Goal: Task Accomplishment & Management: Manage account settings

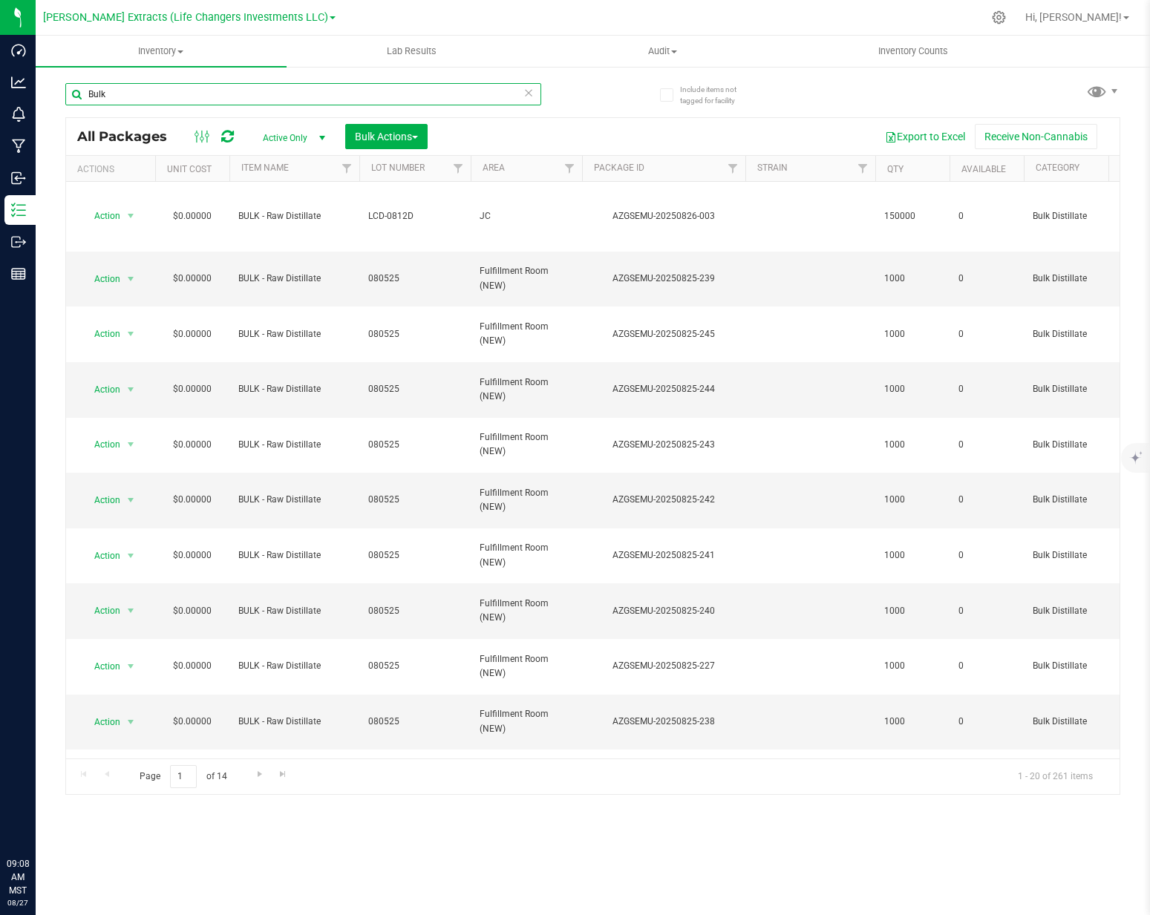
click at [133, 100] on input "Bulk" at bounding box center [303, 94] width 476 height 22
type input "621-039"
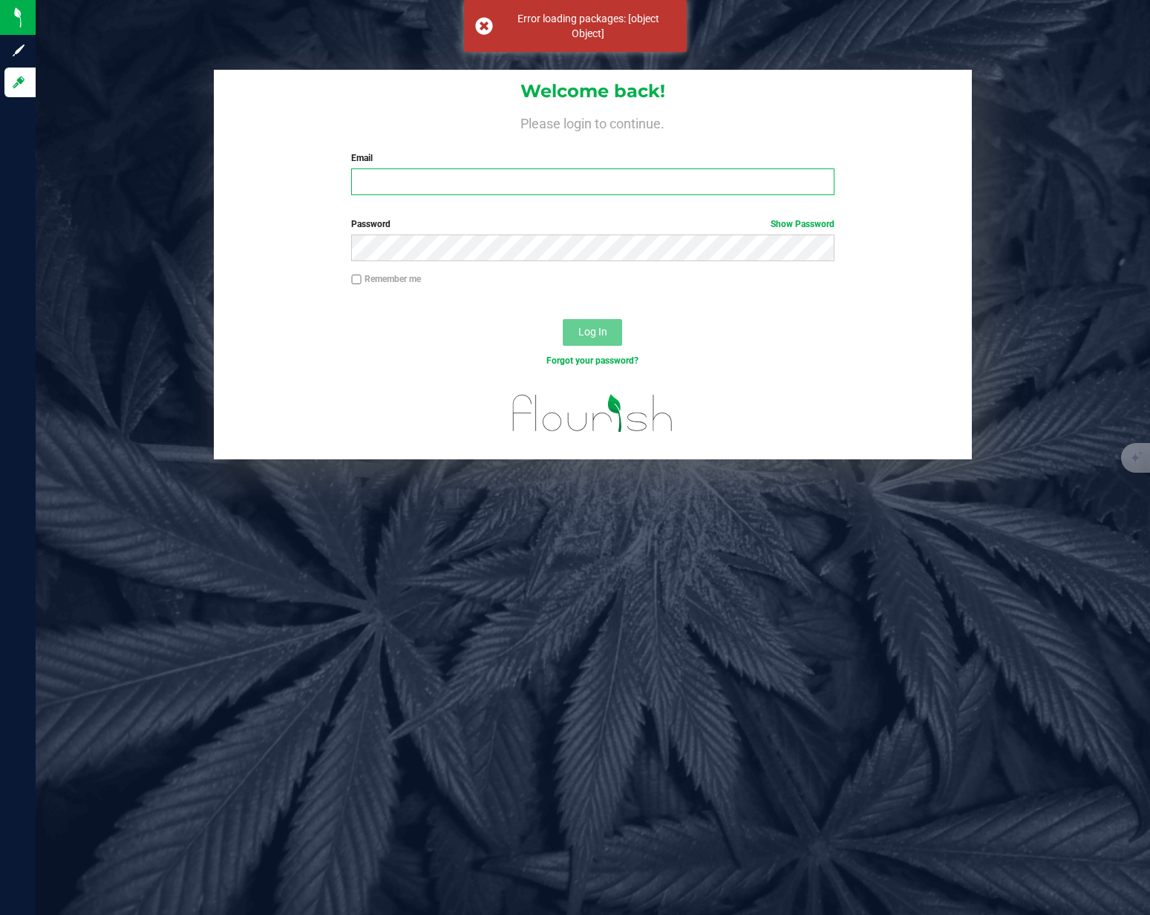
type input "[PERSON_NAME][EMAIL_ADDRESS][DOMAIN_NAME]"
click at [597, 340] on button "Log In" at bounding box center [592, 332] width 59 height 27
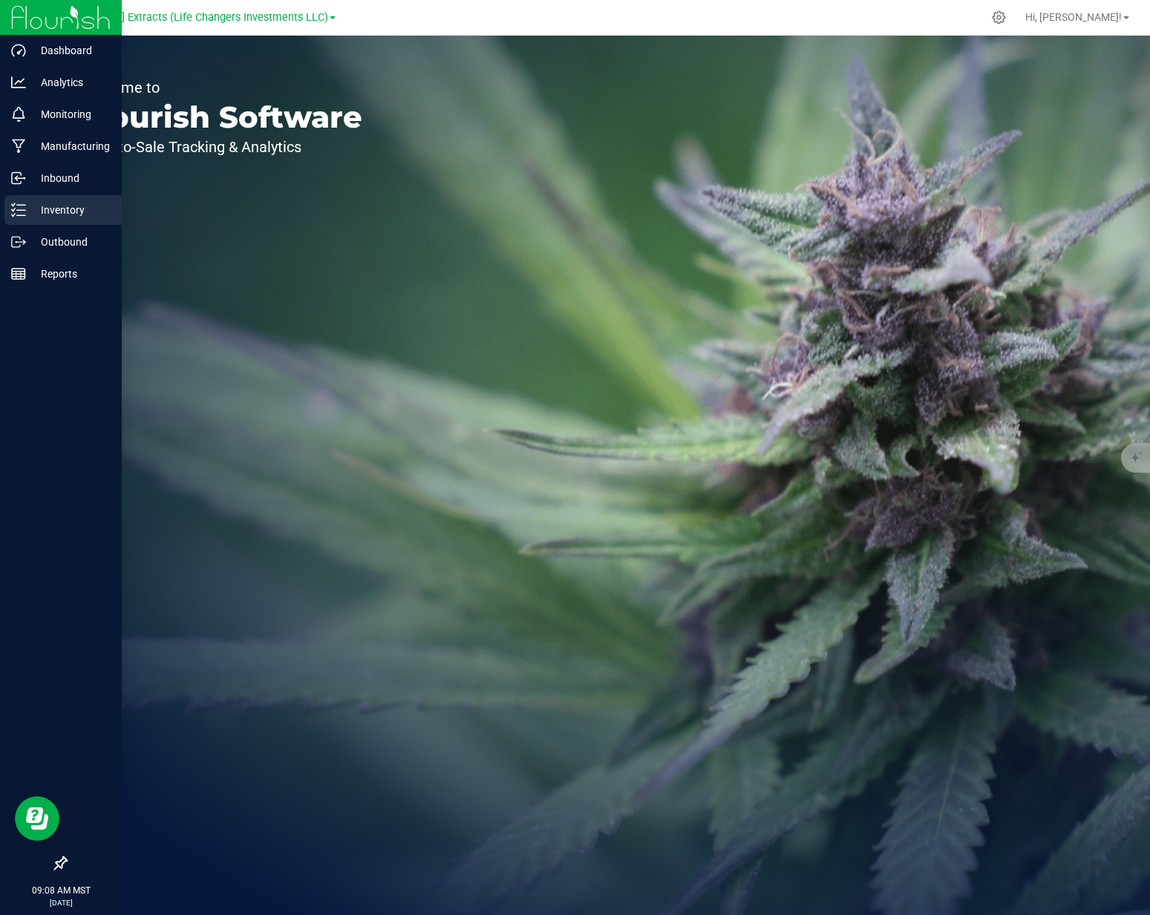
click at [34, 219] on div "Inventory" at bounding box center [62, 210] width 117 height 30
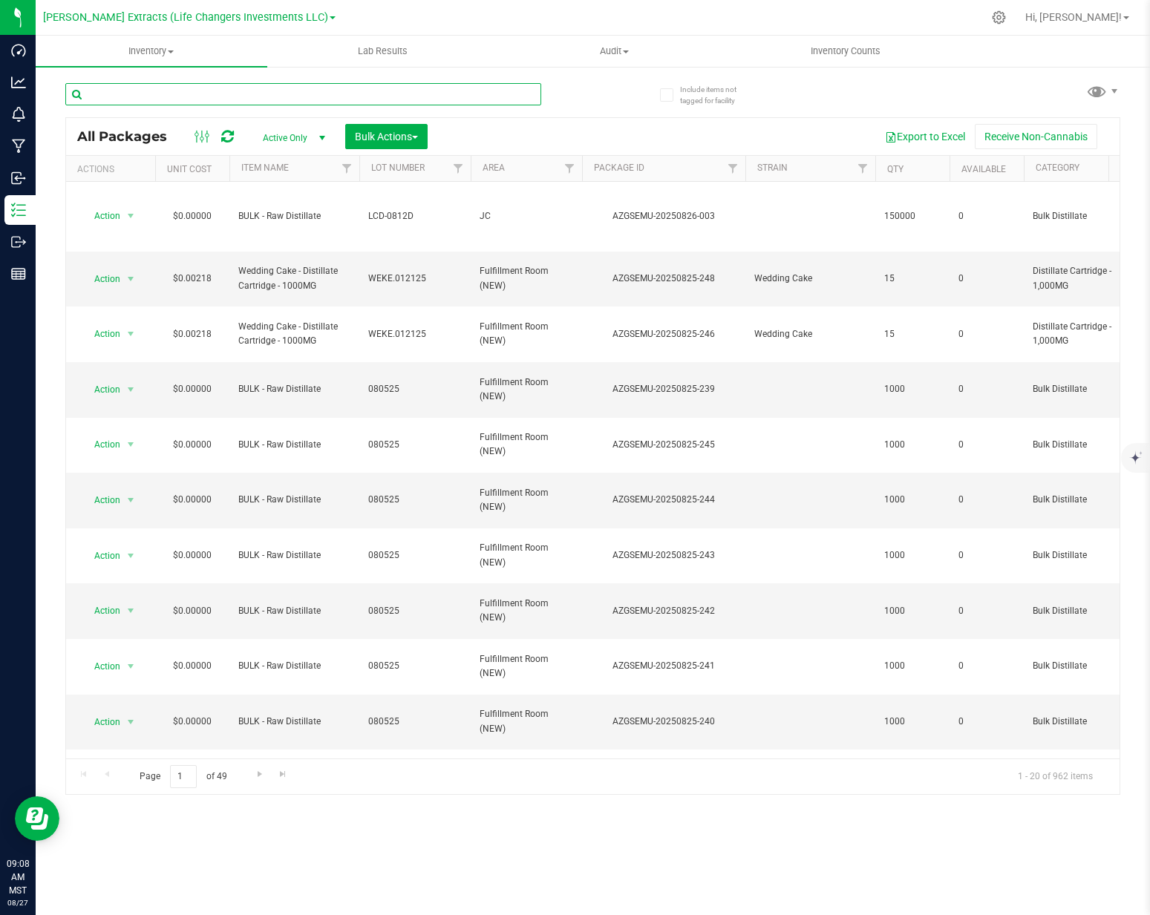
click at [160, 99] on input "text" at bounding box center [303, 94] width 476 height 22
type input "621-039"
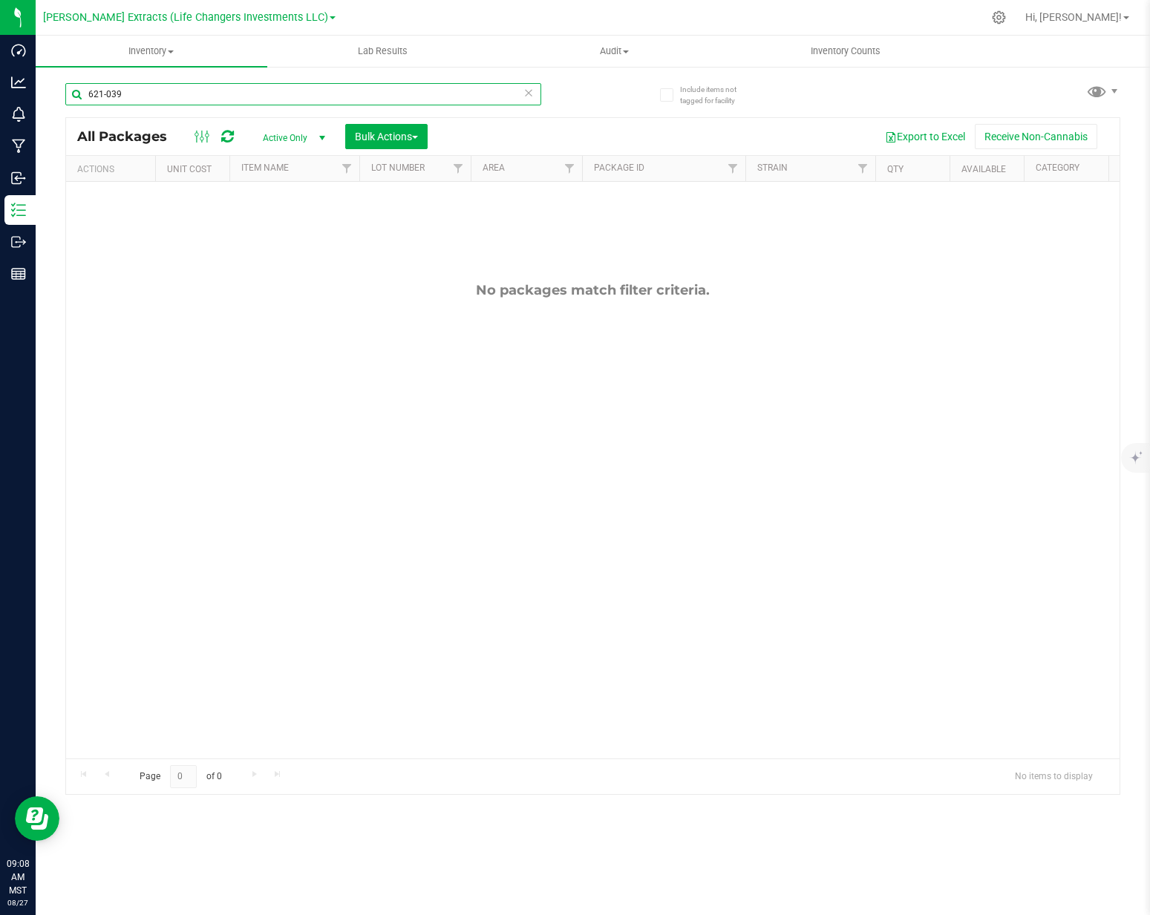
click at [200, 98] on input "621-039" at bounding box center [303, 94] width 476 height 22
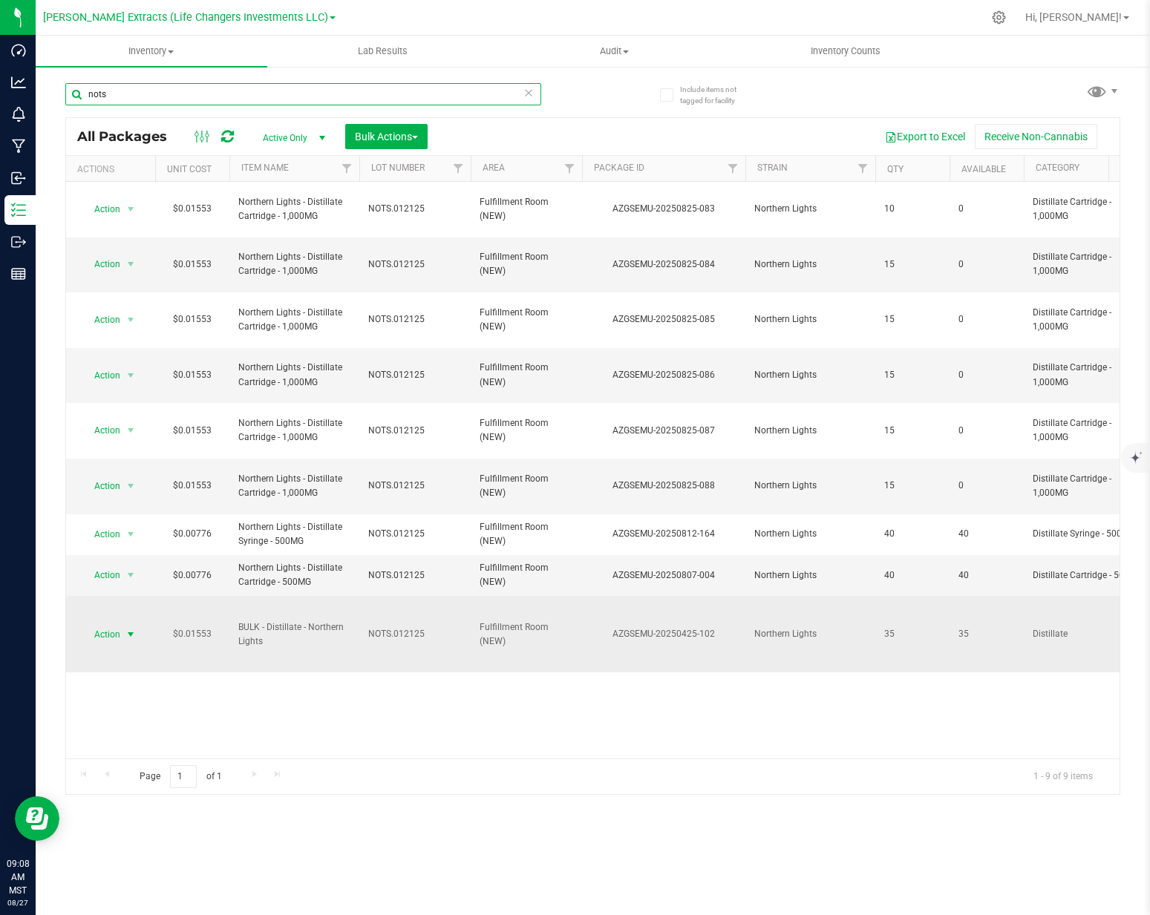
type input "nots"
click at [107, 624] on span "Action" at bounding box center [101, 634] width 40 height 21
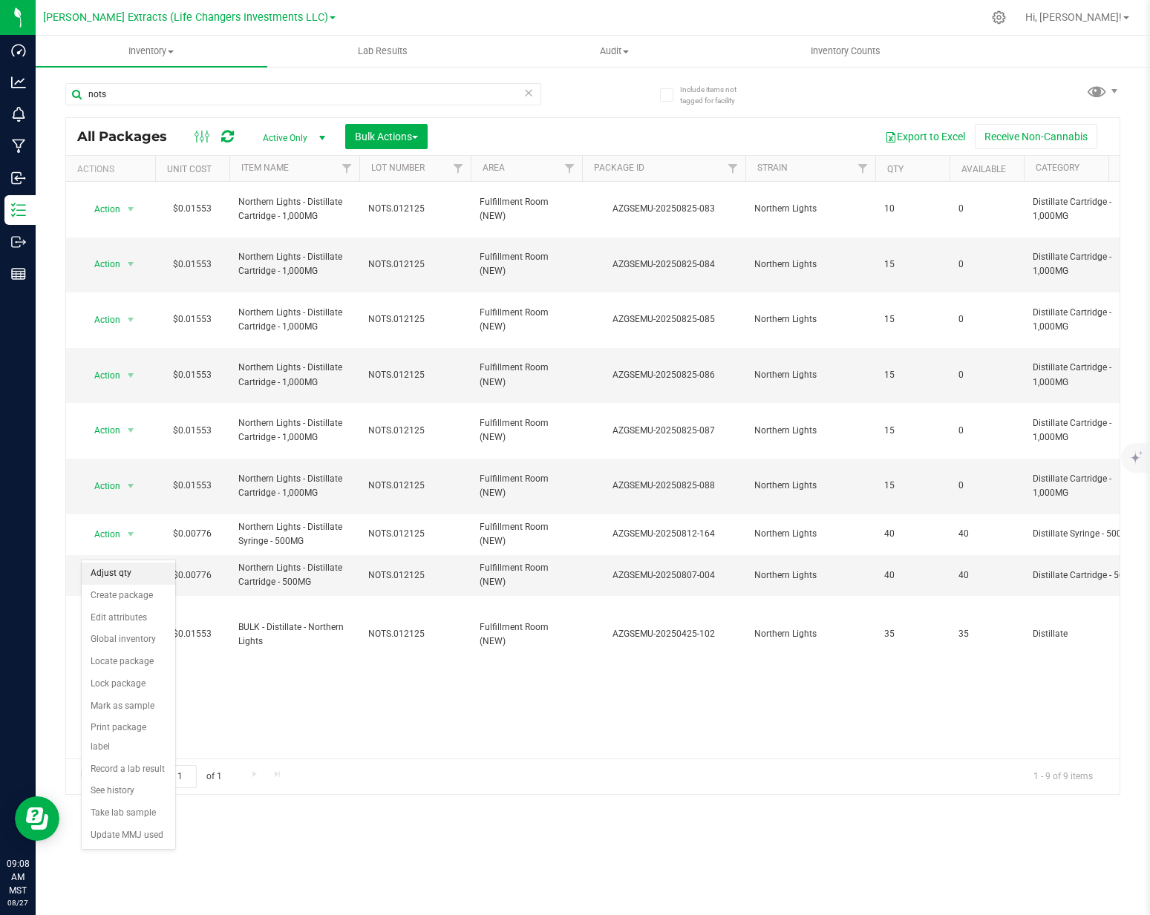
click at [121, 578] on li "Adjust qty" at bounding box center [129, 574] width 94 height 22
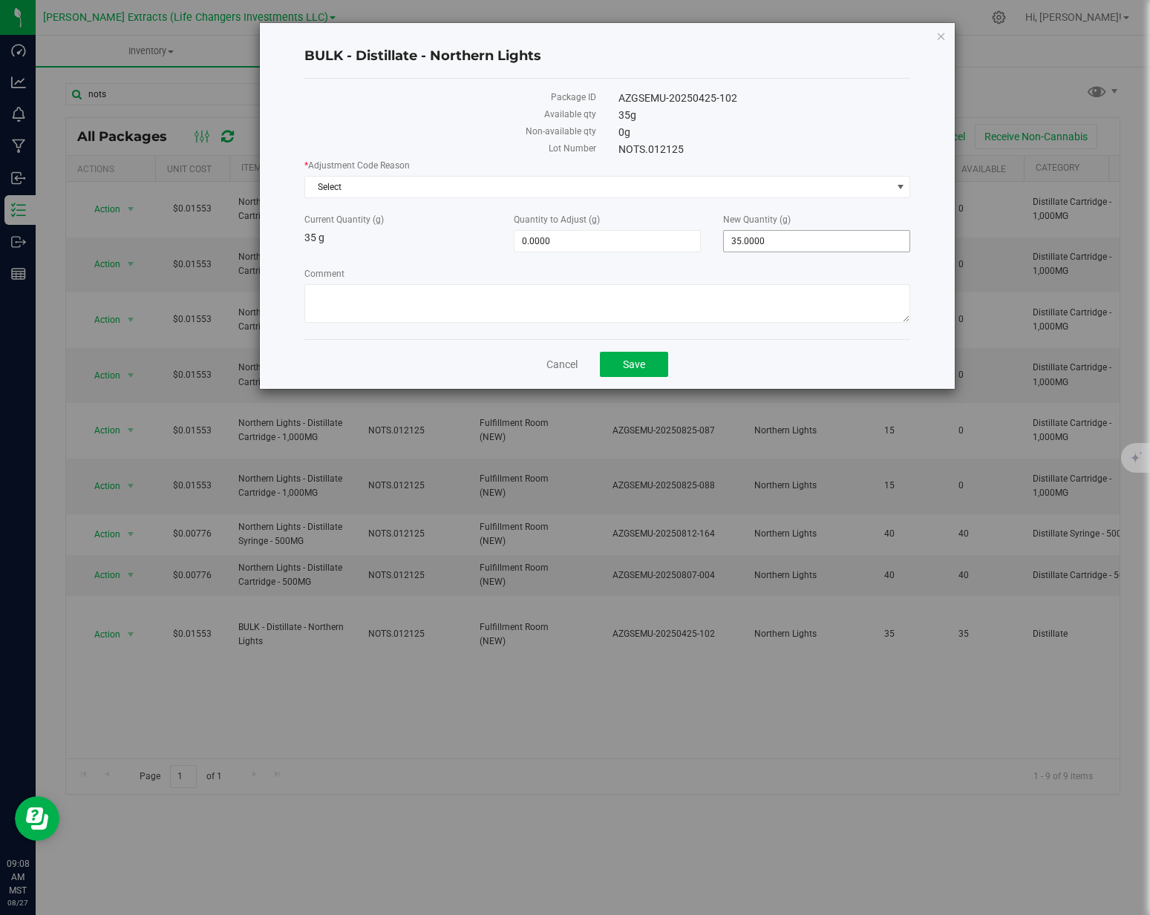
click at [773, 246] on span "35.0000 35" at bounding box center [816, 241] width 187 height 22
click at [773, 246] on input "35" at bounding box center [817, 241] width 186 height 21
type input "378"
type input "343.0000"
type input "378.0000"
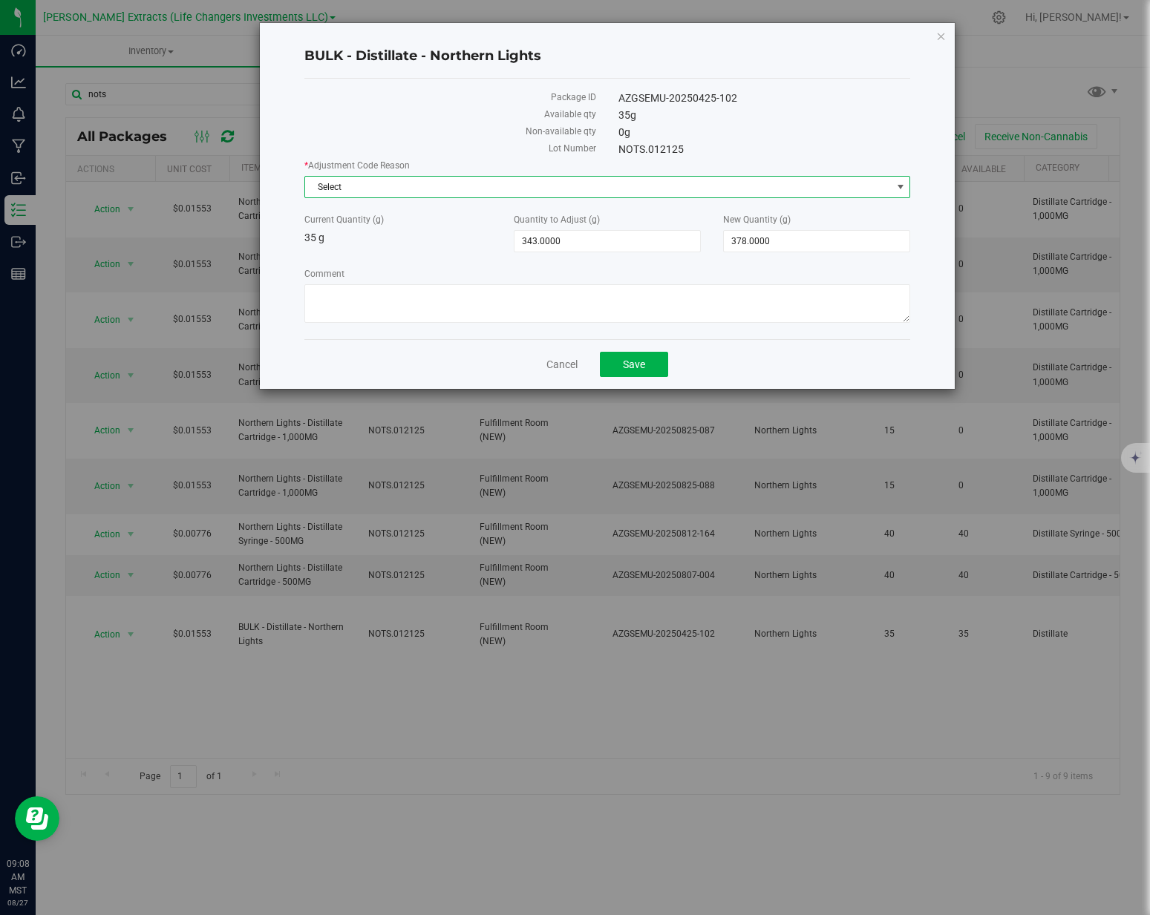
click at [794, 184] on span "Select" at bounding box center [598, 187] width 586 height 21
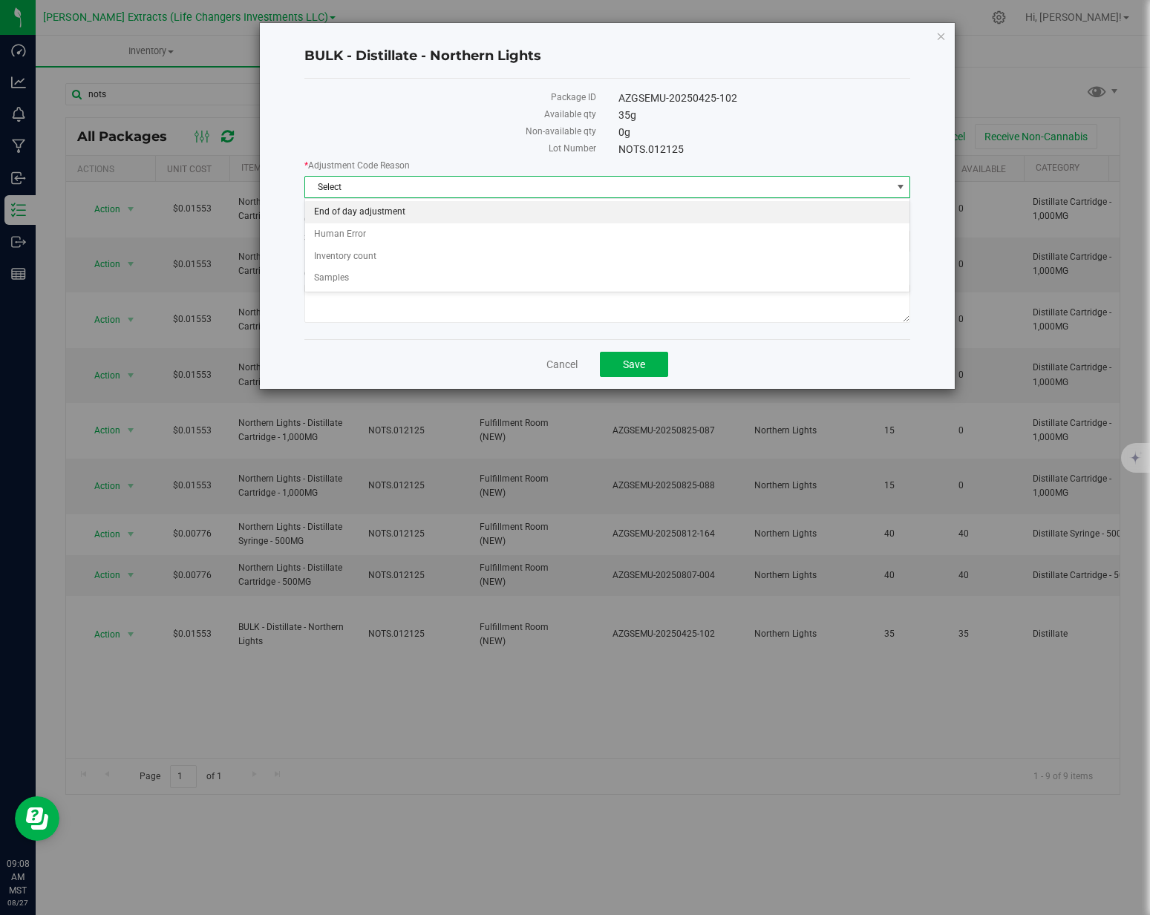
click at [550, 217] on li "End of day adjustment" at bounding box center [607, 212] width 604 height 22
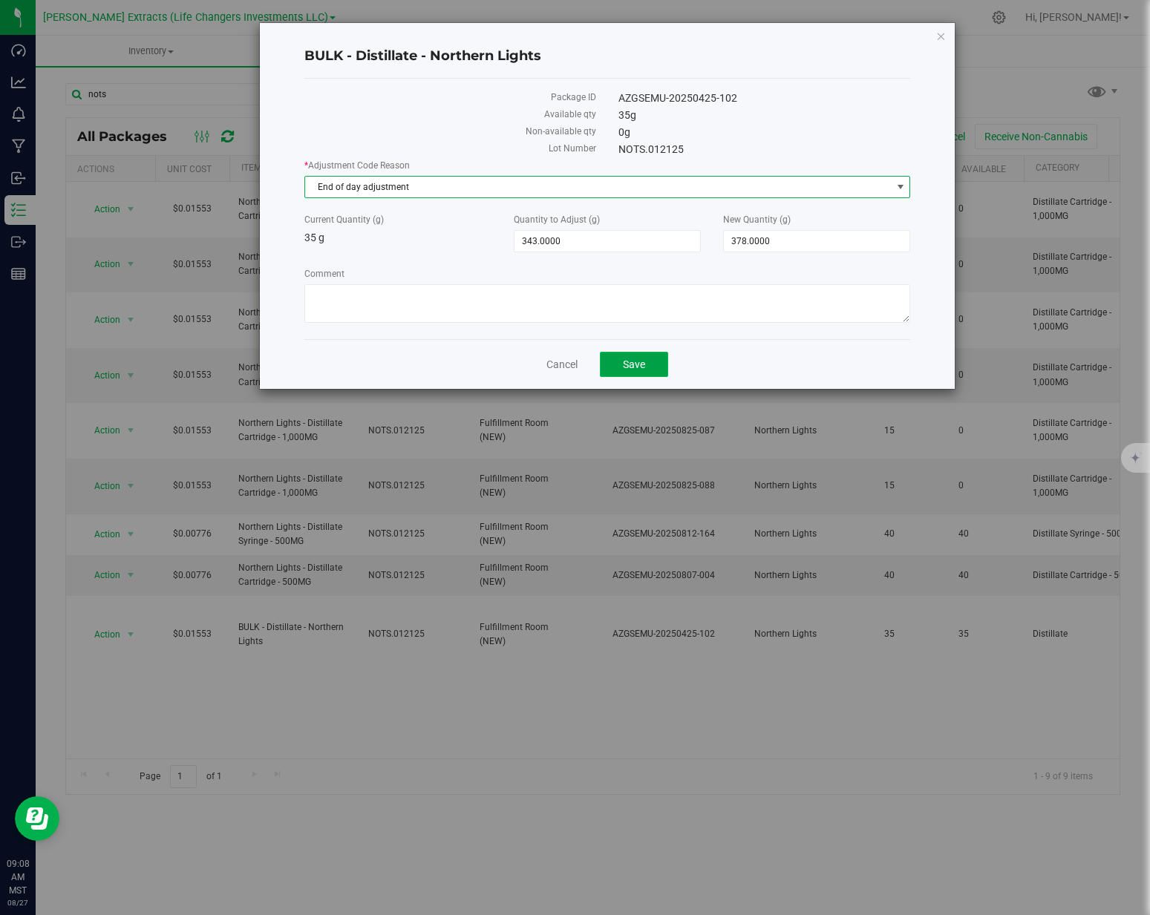
click at [659, 366] on button "Save" at bounding box center [634, 364] width 68 height 25
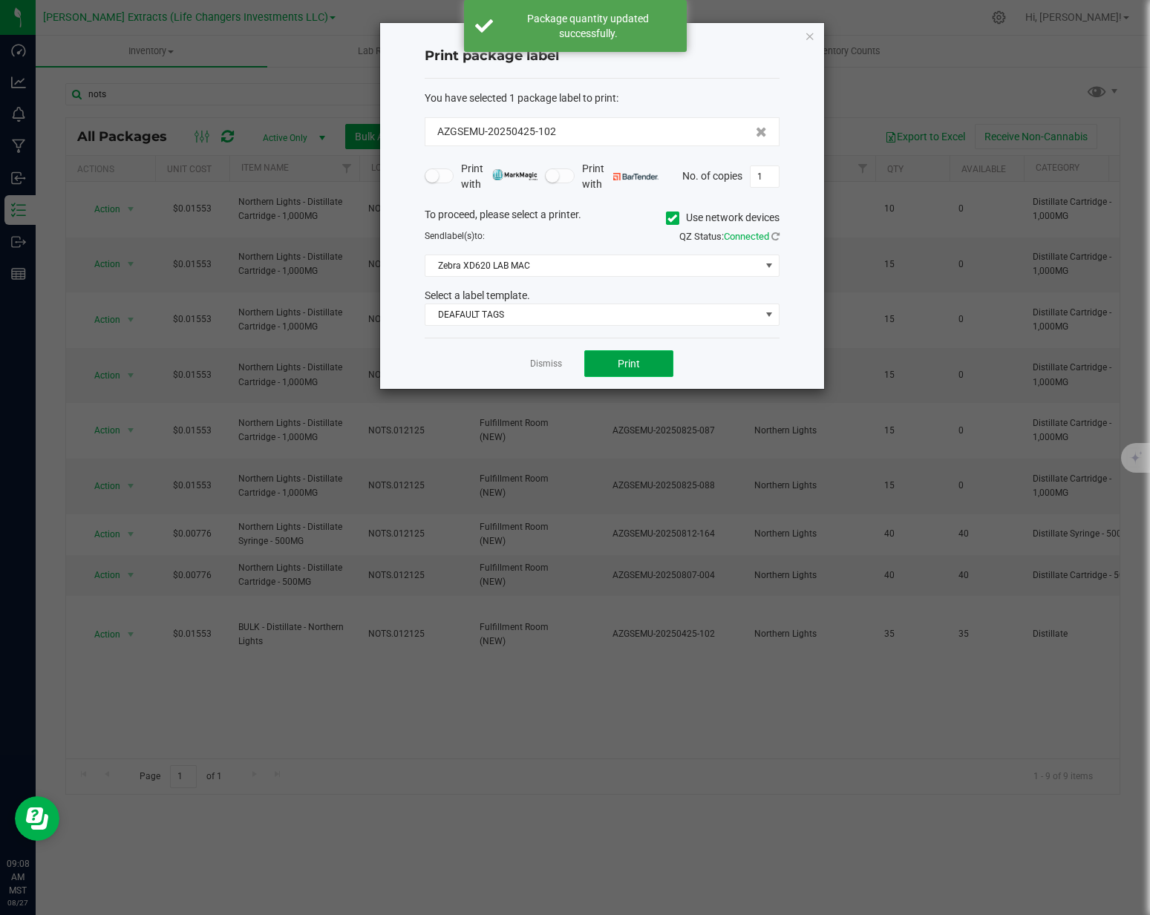
click at [658, 364] on button "Print" at bounding box center [628, 363] width 89 height 27
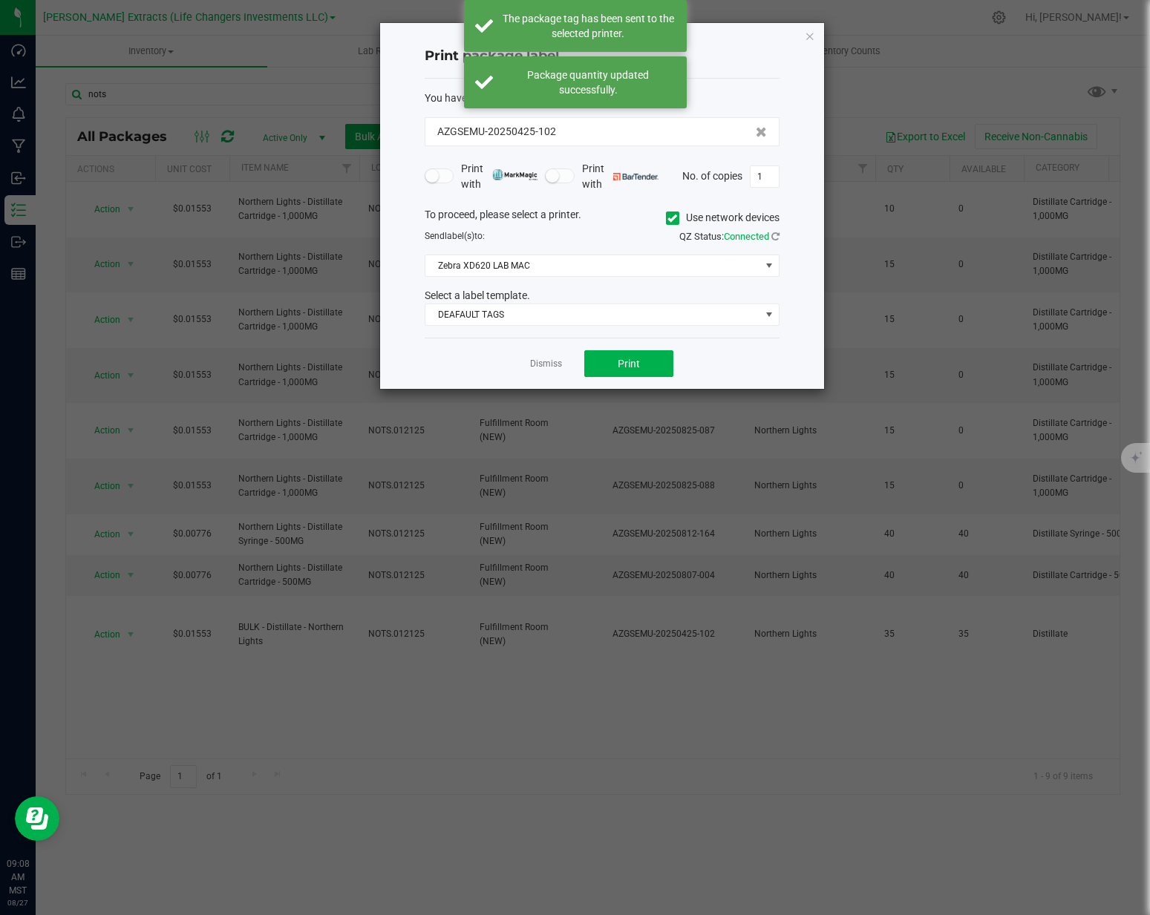
click at [666, 212] on span at bounding box center [672, 218] width 13 height 13
click at [0, 0] on input "Use network devices" at bounding box center [0, 0] width 0 height 0
click at [720, 270] on span at bounding box center [592, 265] width 335 height 21
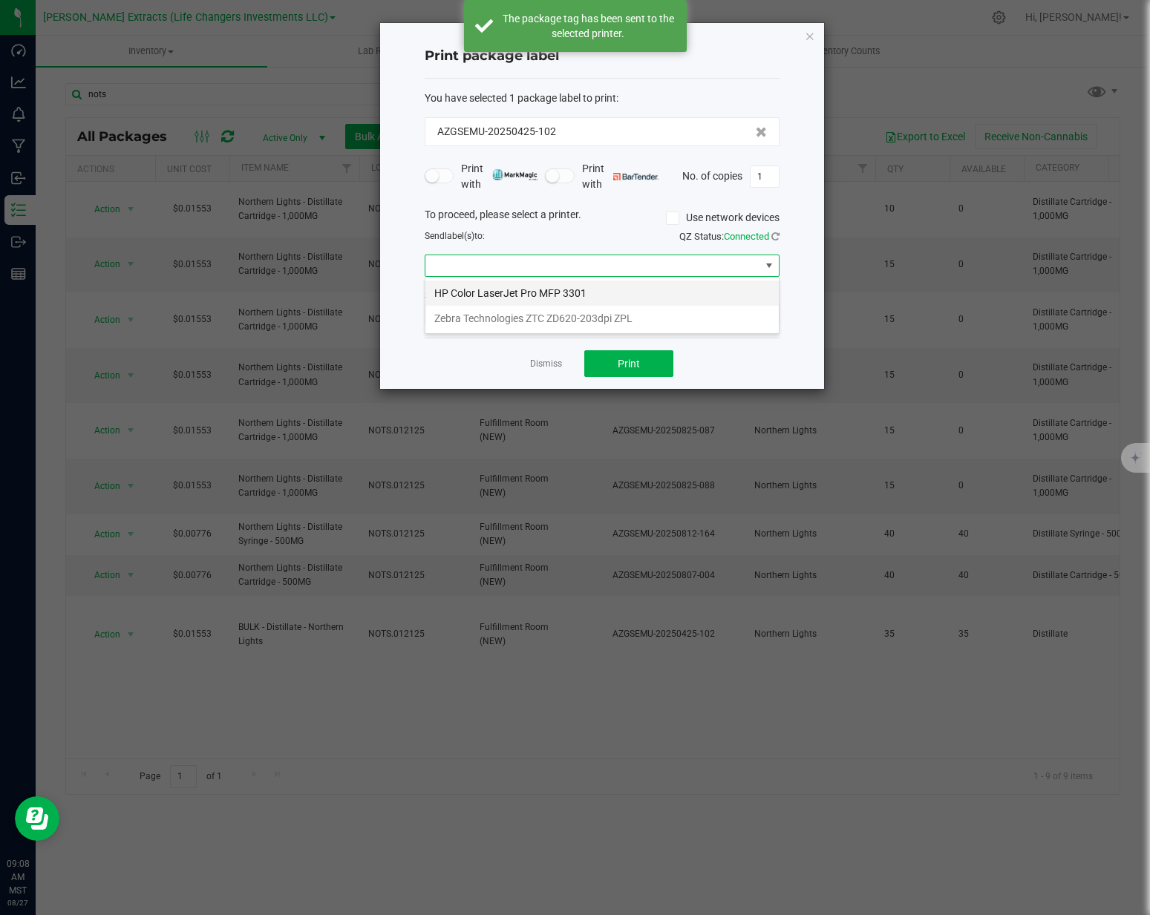
scroll to position [22, 355]
click at [549, 316] on ZPL "Zebra Technologies ZTC ZD620-203dpi ZPL" at bounding box center [601, 318] width 353 height 25
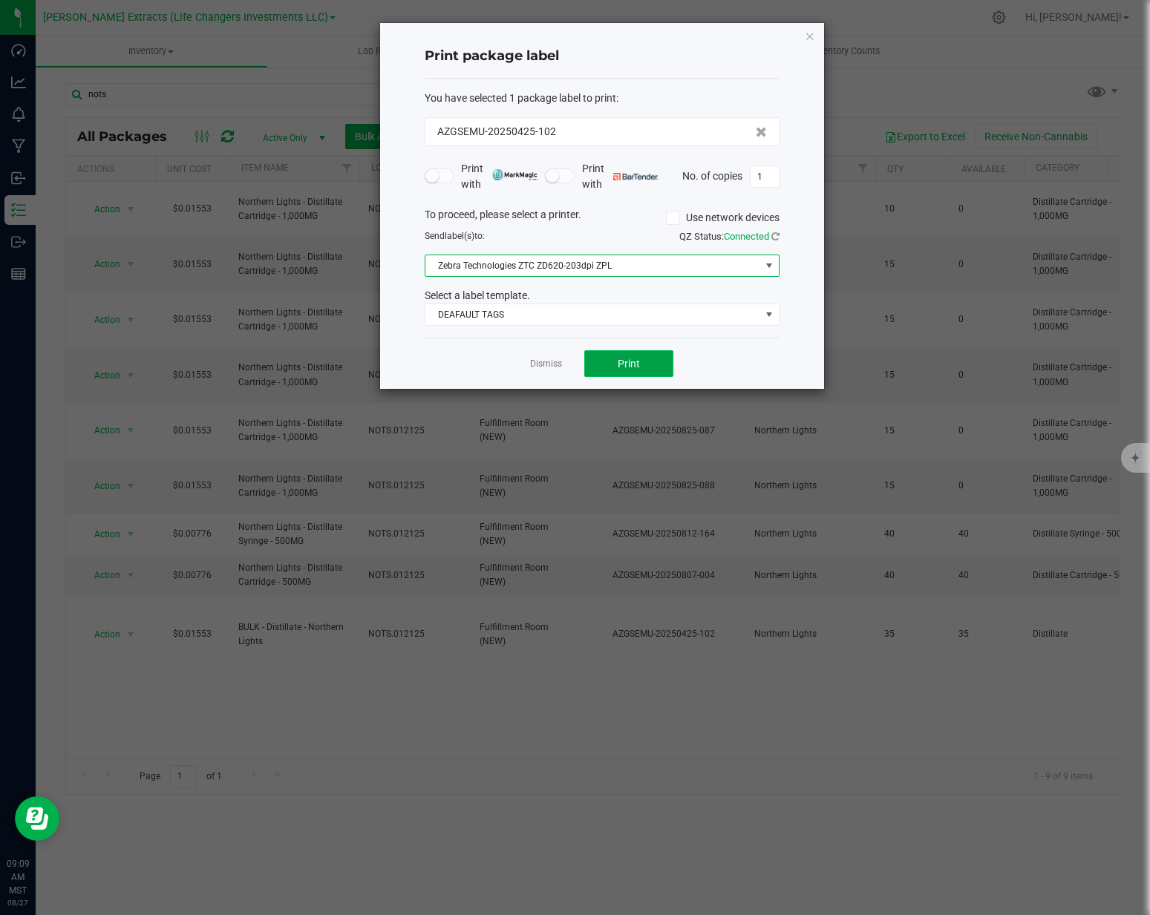
click at [619, 358] on span "Print" at bounding box center [629, 364] width 22 height 12
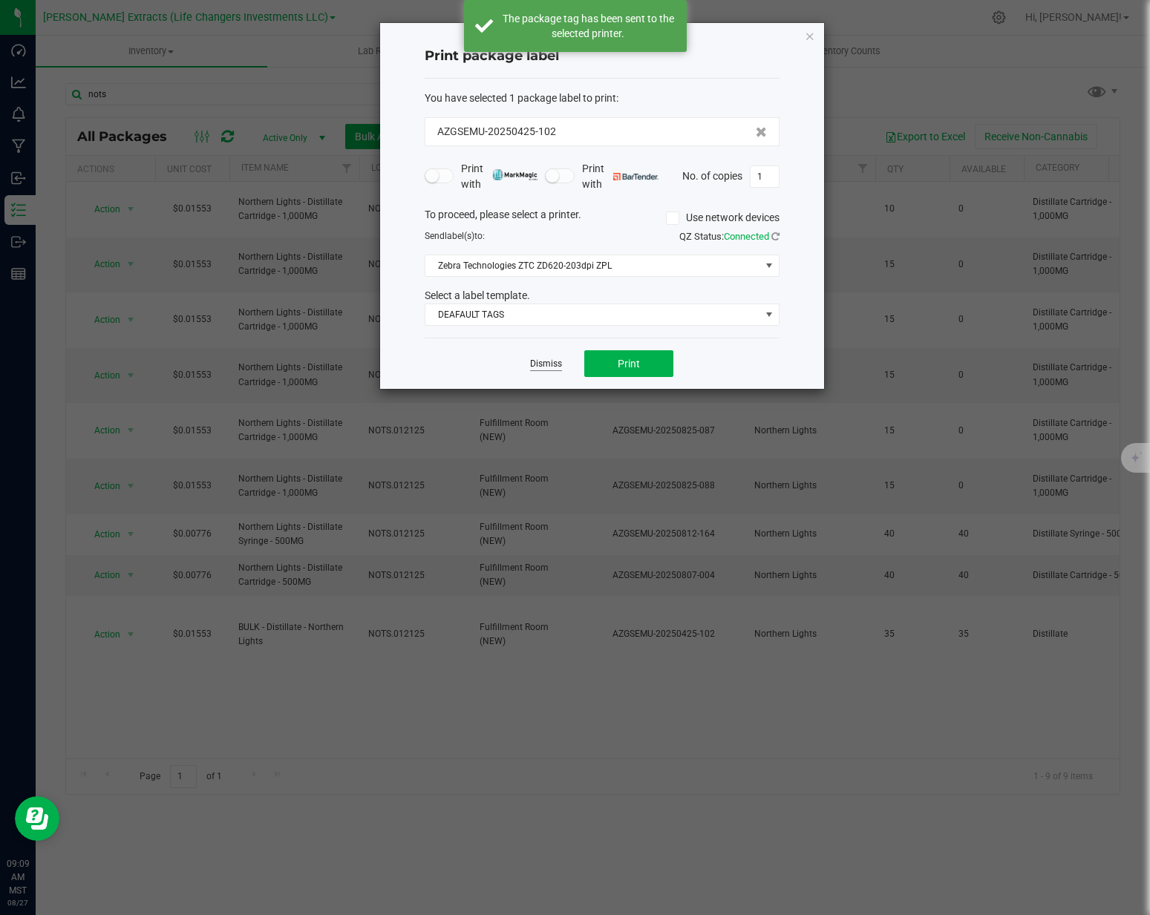
click at [557, 362] on link "Dismiss" at bounding box center [546, 364] width 32 height 13
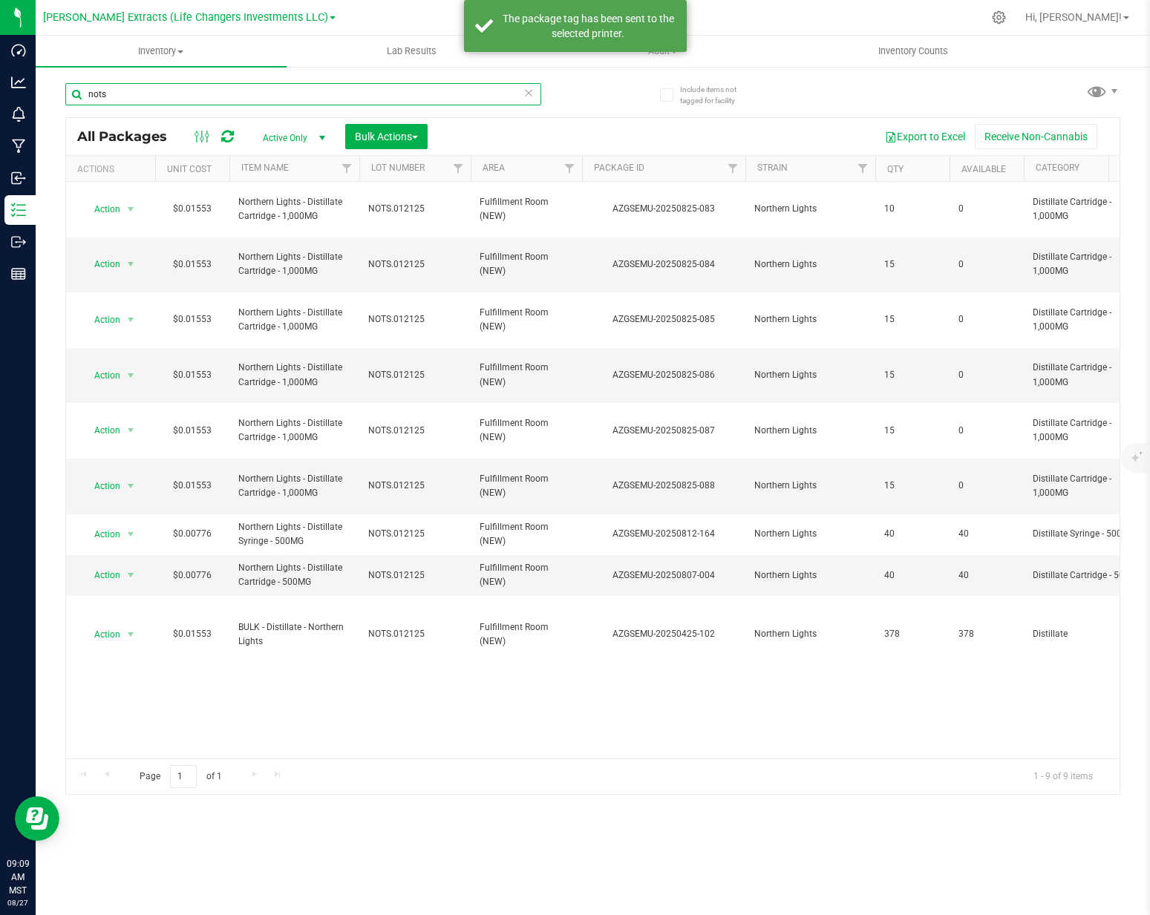
click at [249, 104] on input "nots" at bounding box center [303, 94] width 476 height 22
click at [249, 102] on input "nots" at bounding box center [303, 94] width 476 height 22
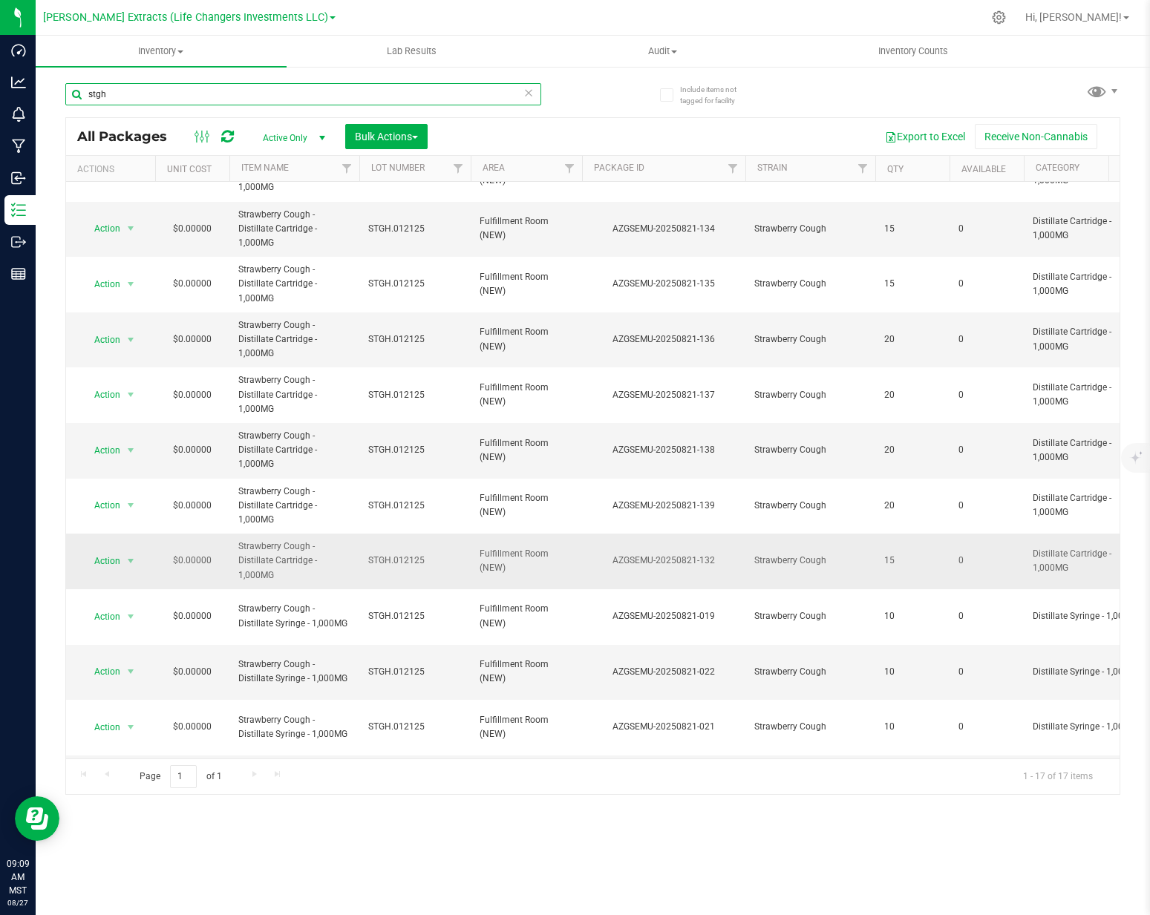
scroll to position [169, 0]
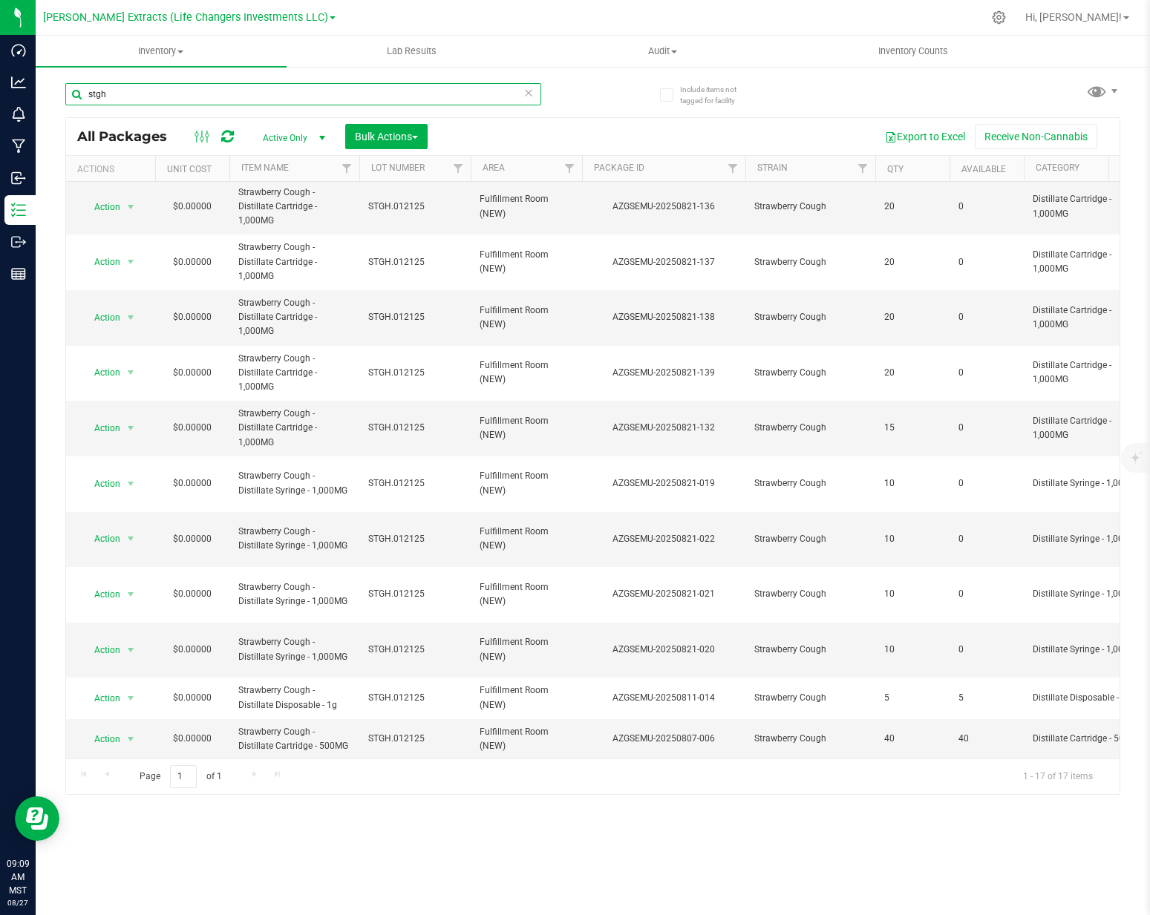
type input "stgh"
click at [96, 857] on td "Action Action Adjust qty Create package Edit attributes Global inventory Locate…" at bounding box center [110, 895] width 89 height 76
click at [98, 885] on span "Action" at bounding box center [101, 895] width 40 height 21
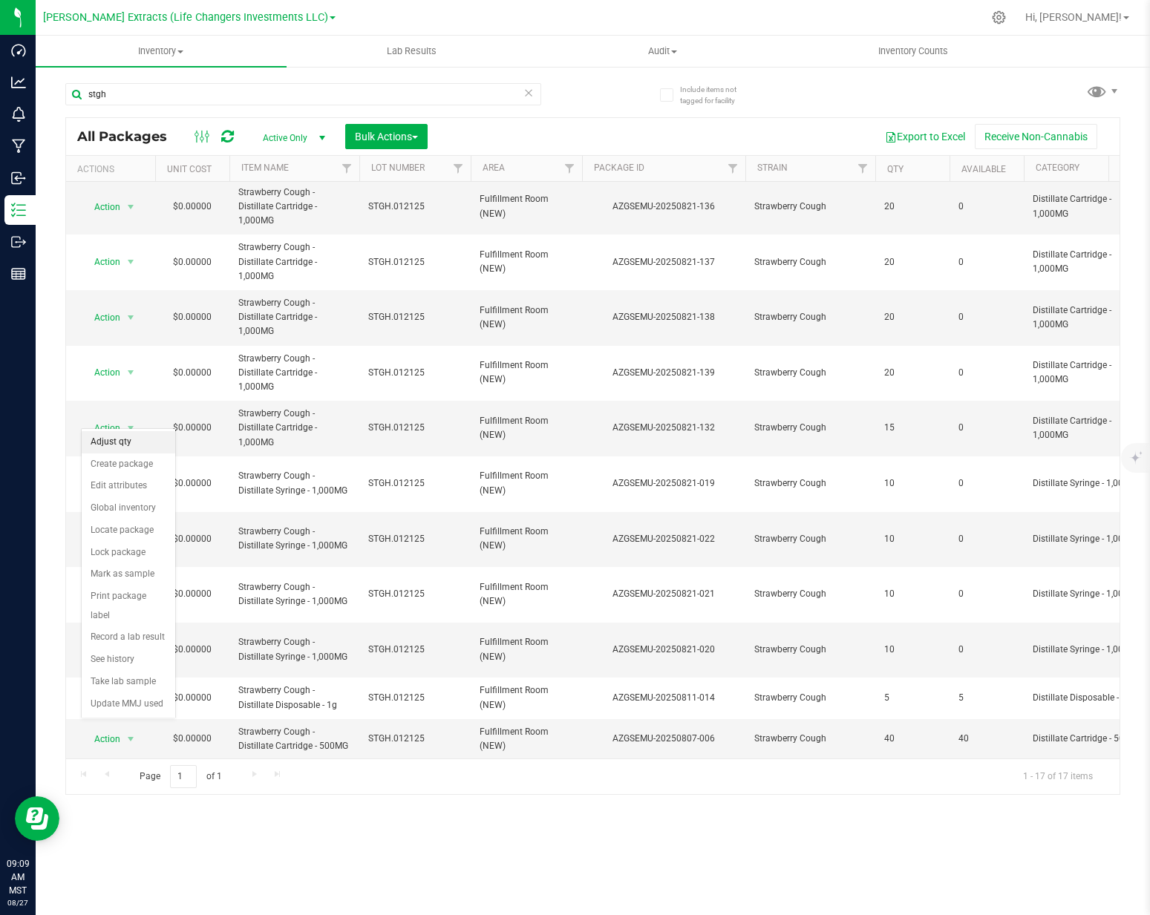
click at [122, 433] on li "Adjust qty" at bounding box center [129, 442] width 94 height 22
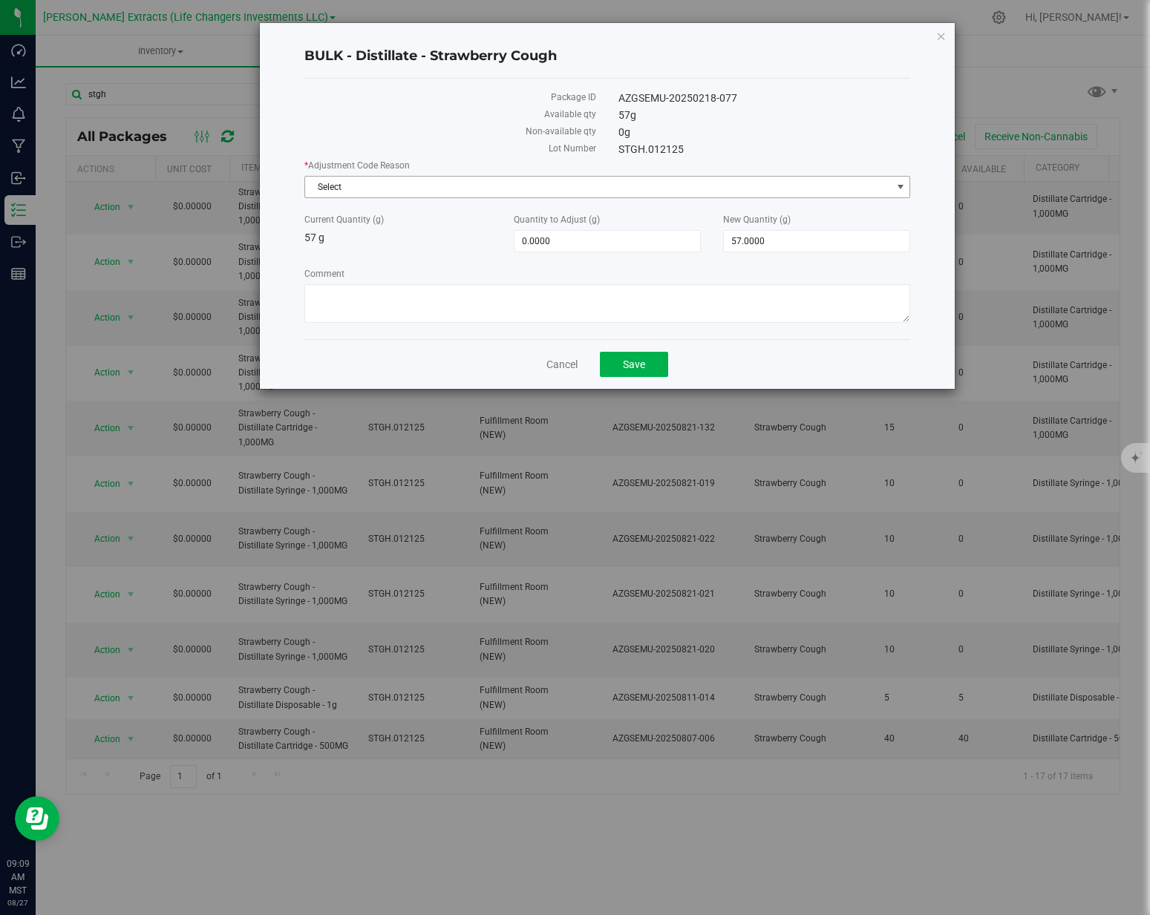
click at [514, 177] on span "Select" at bounding box center [598, 187] width 586 height 21
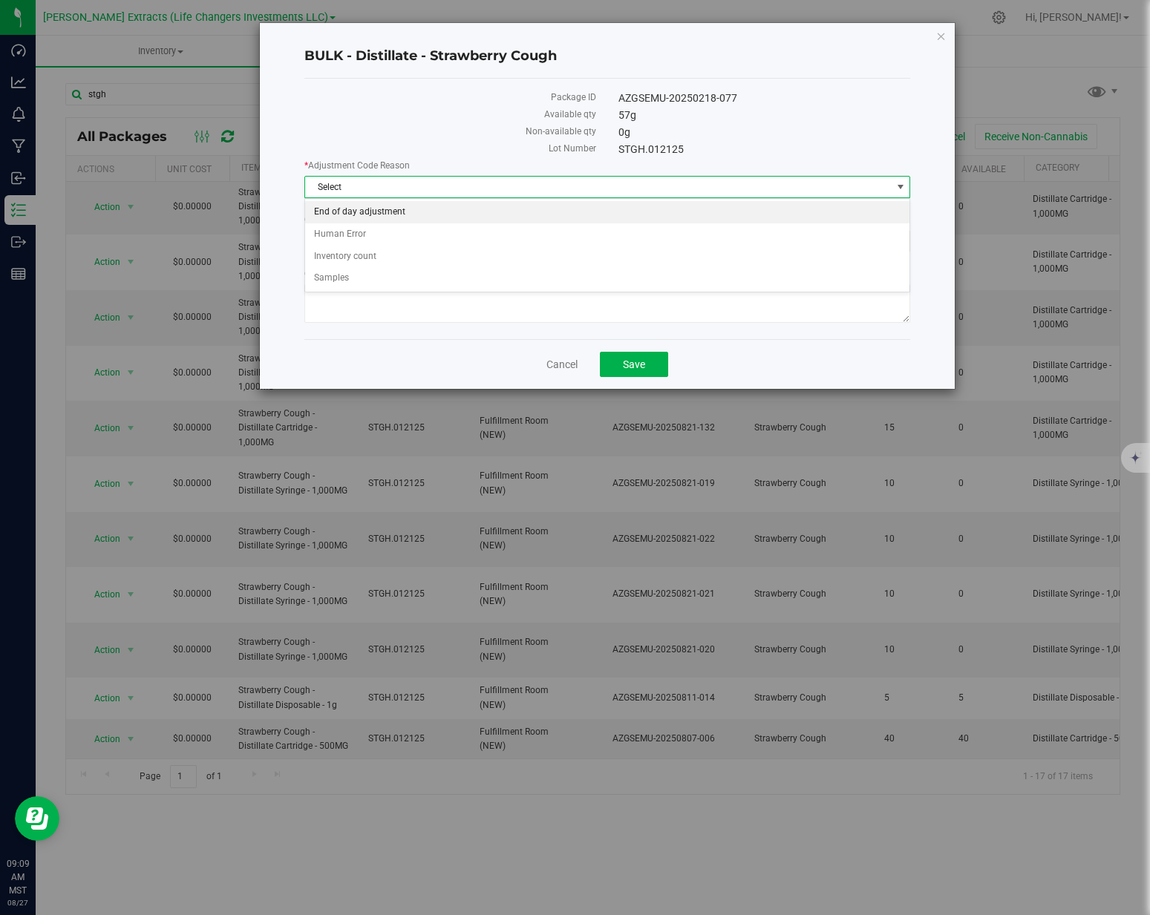
click at [400, 208] on li "End of day adjustment" at bounding box center [607, 212] width 604 height 22
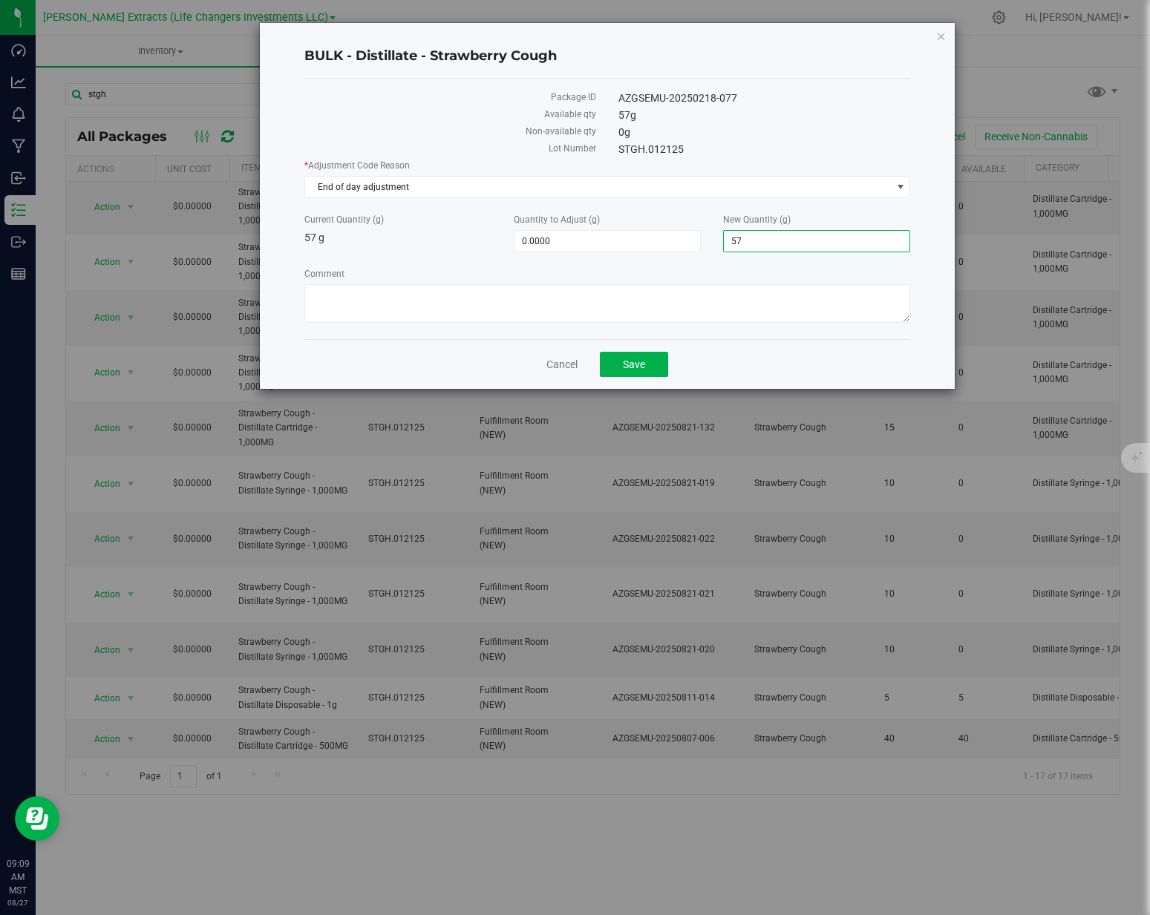
click at [767, 236] on span "57.0000 57" at bounding box center [816, 241] width 187 height 22
click at [767, 236] on input "57" at bounding box center [817, 241] width 186 height 21
type input "400"
type input "343.0000"
type input "400.0000"
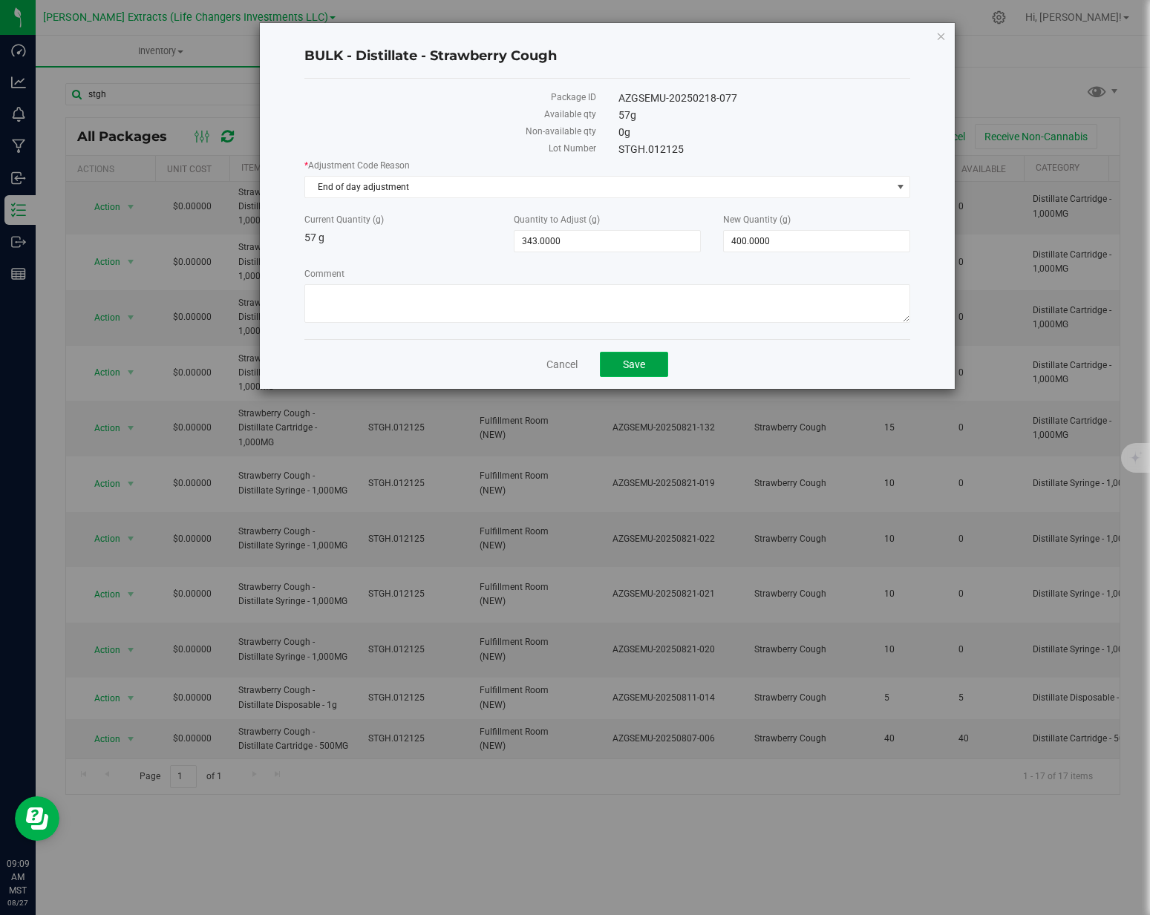
click at [637, 362] on span "Save" at bounding box center [634, 365] width 22 height 12
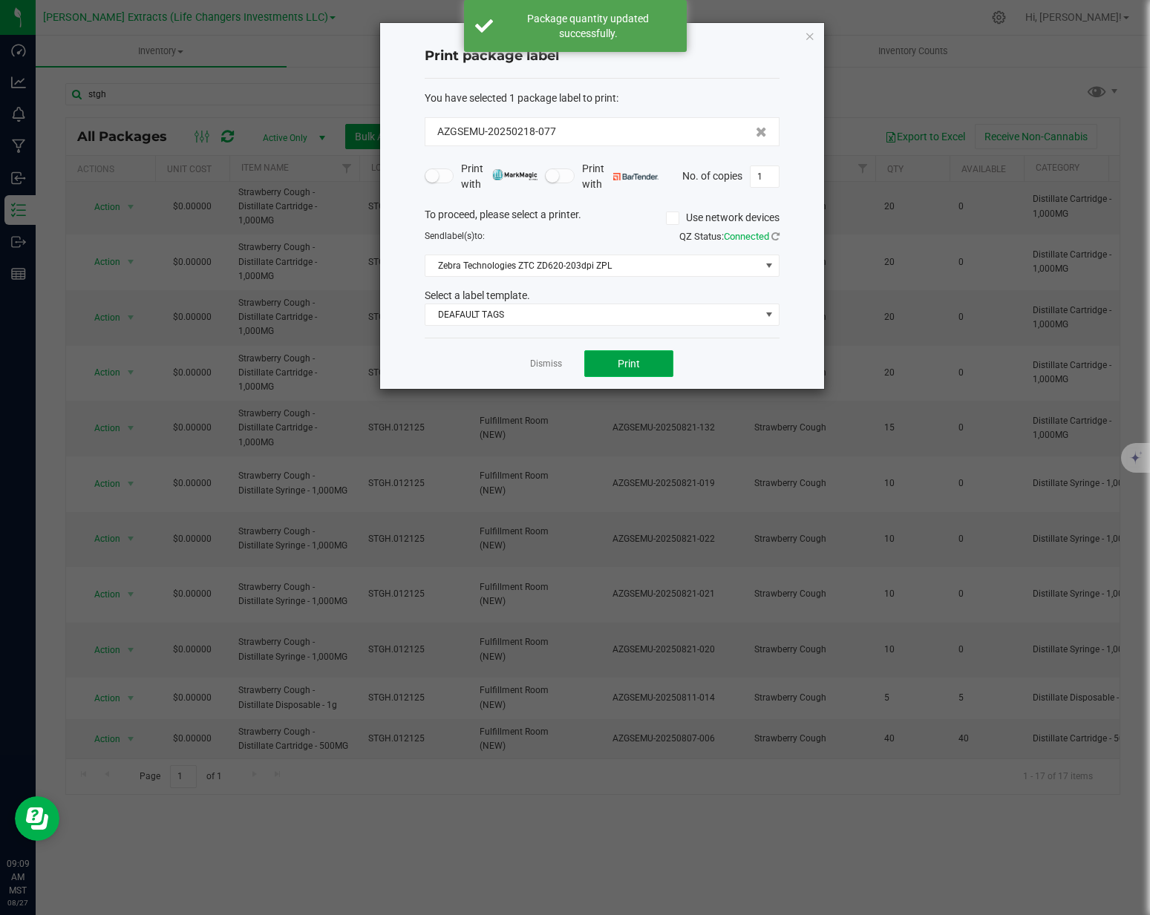
click at [641, 364] on button "Print" at bounding box center [628, 363] width 89 height 27
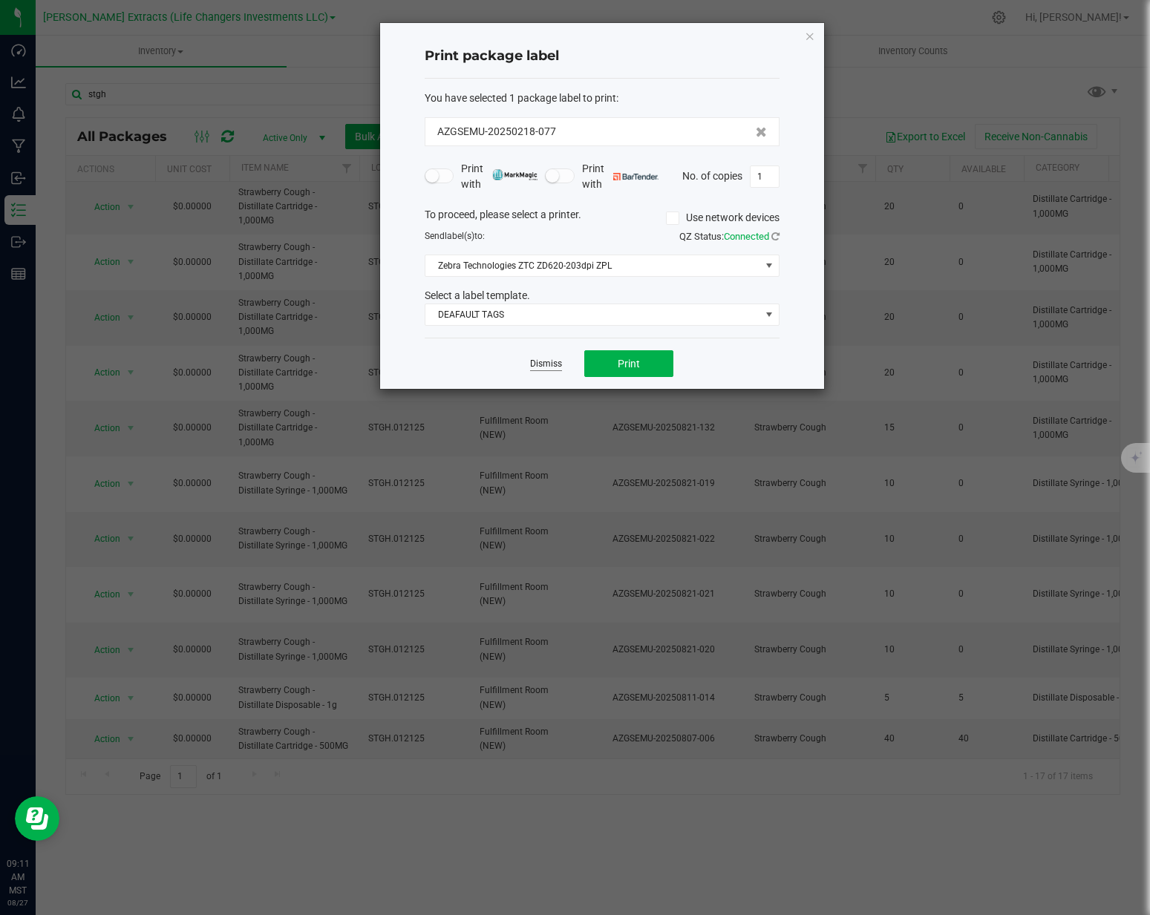
click at [546, 369] on app-cancel-button "Dismiss" at bounding box center [546, 364] width 32 height 16
click at [545, 367] on link "Dismiss" at bounding box center [546, 364] width 32 height 13
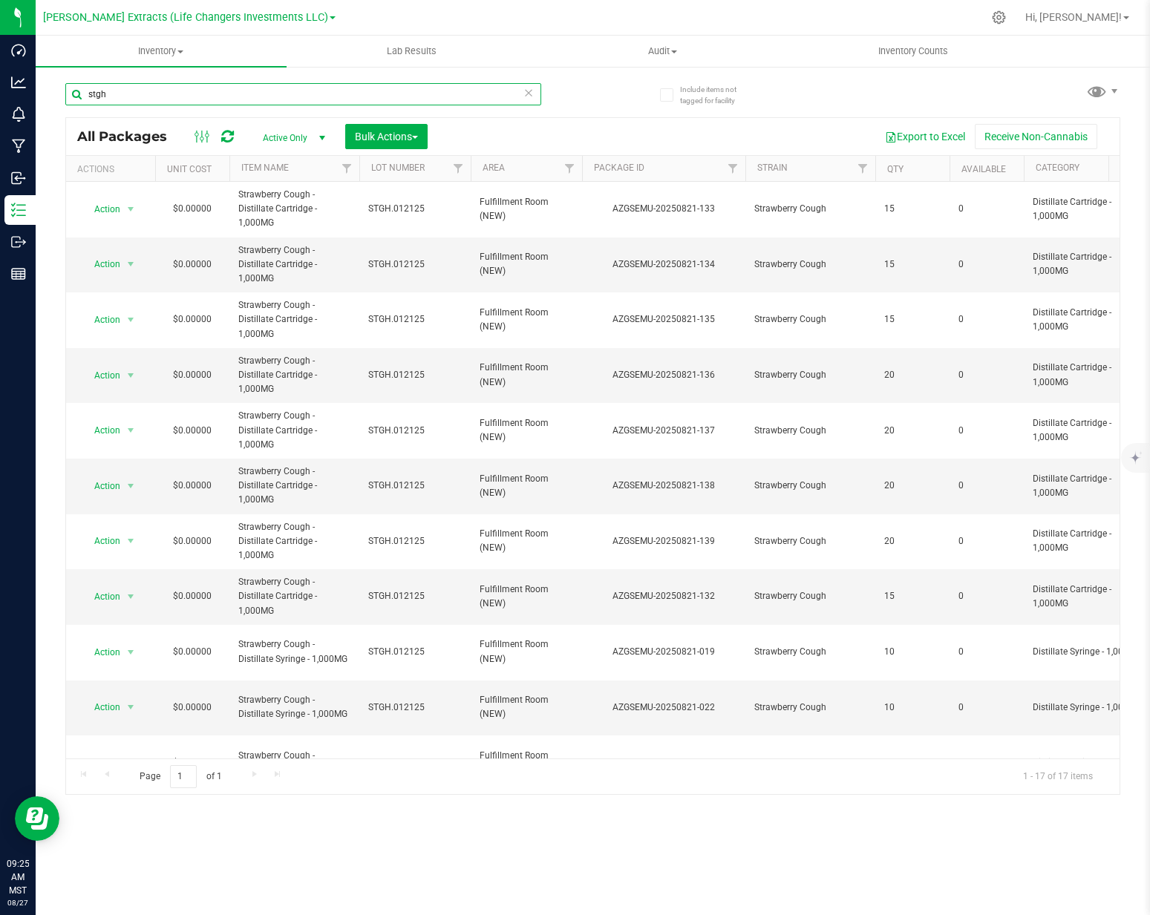
click at [145, 91] on input "stgh" at bounding box center [303, 94] width 476 height 22
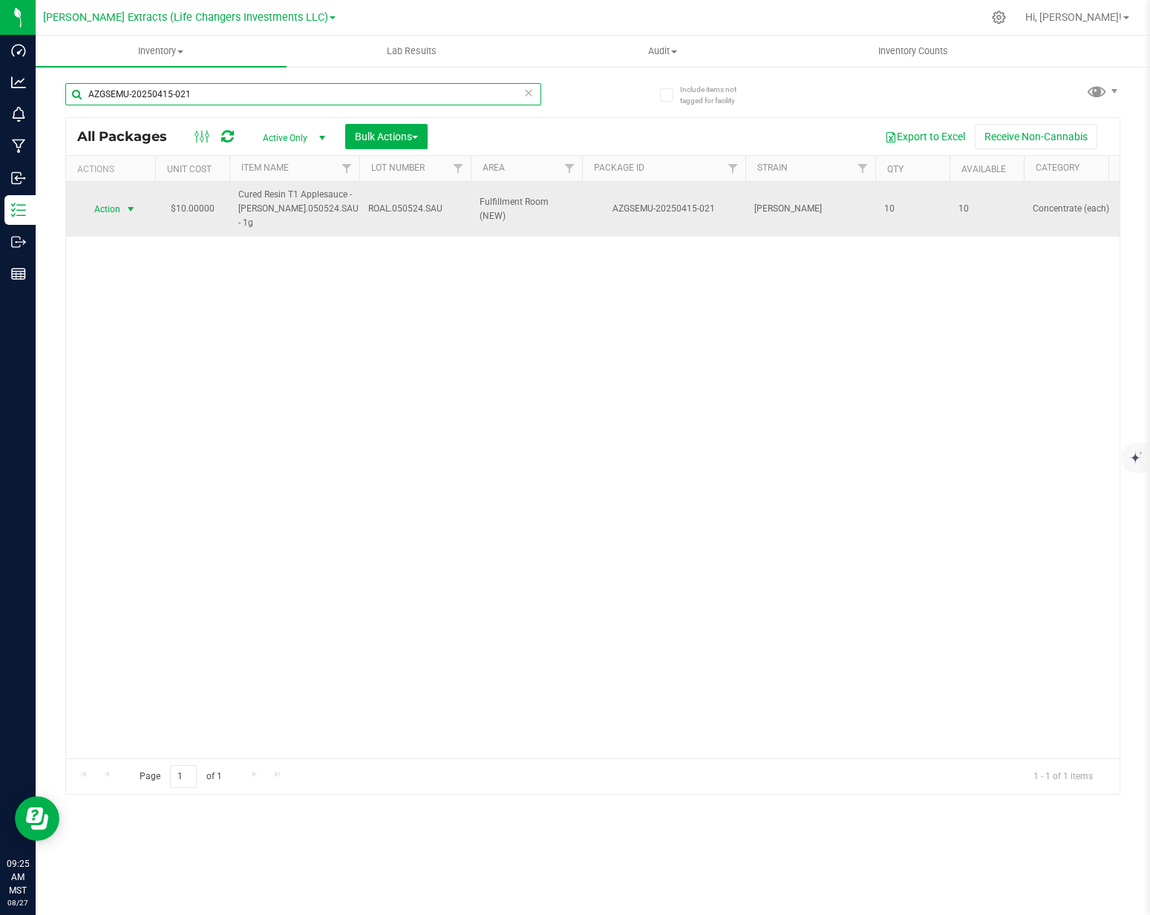
type input "AZGSEMU-20250415-021"
click at [107, 205] on span "Action" at bounding box center [101, 209] width 40 height 21
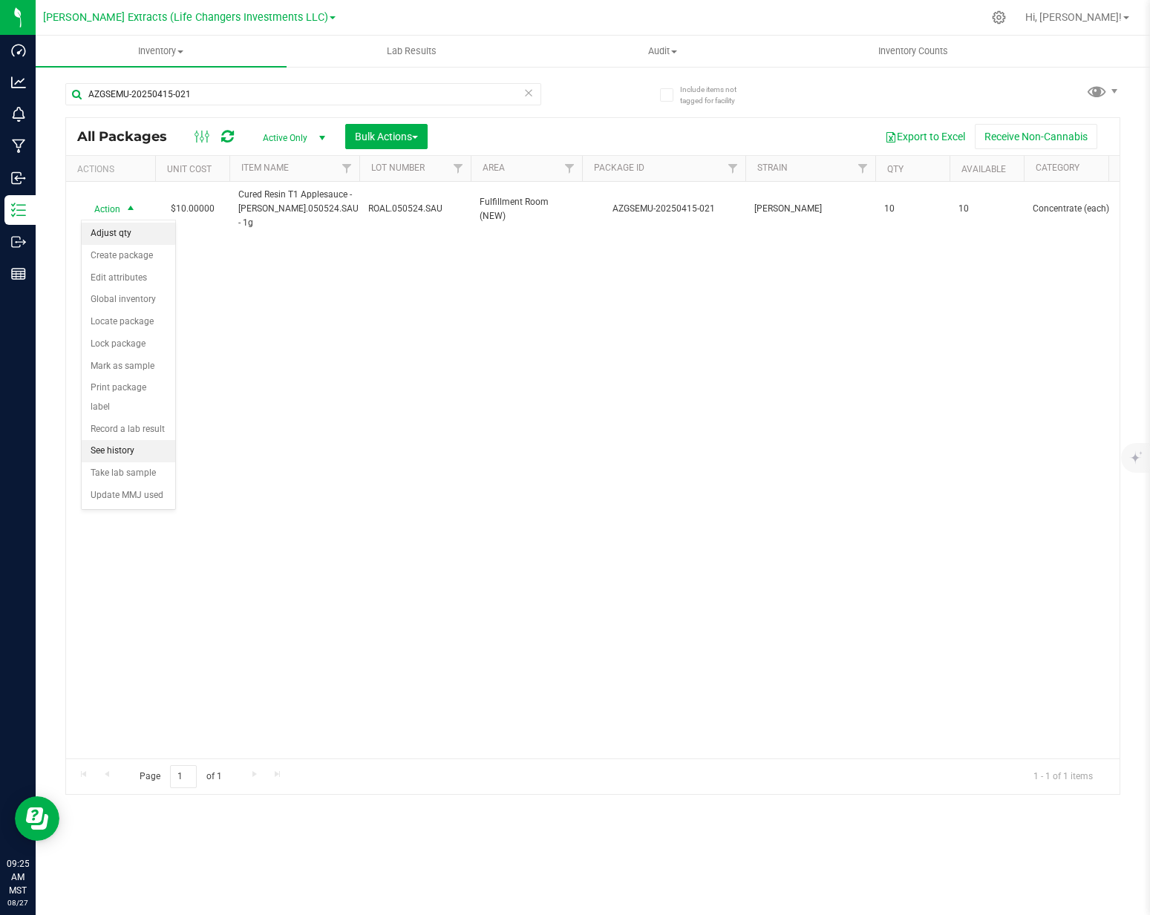
click at [134, 238] on li "Adjust qty" at bounding box center [129, 234] width 94 height 22
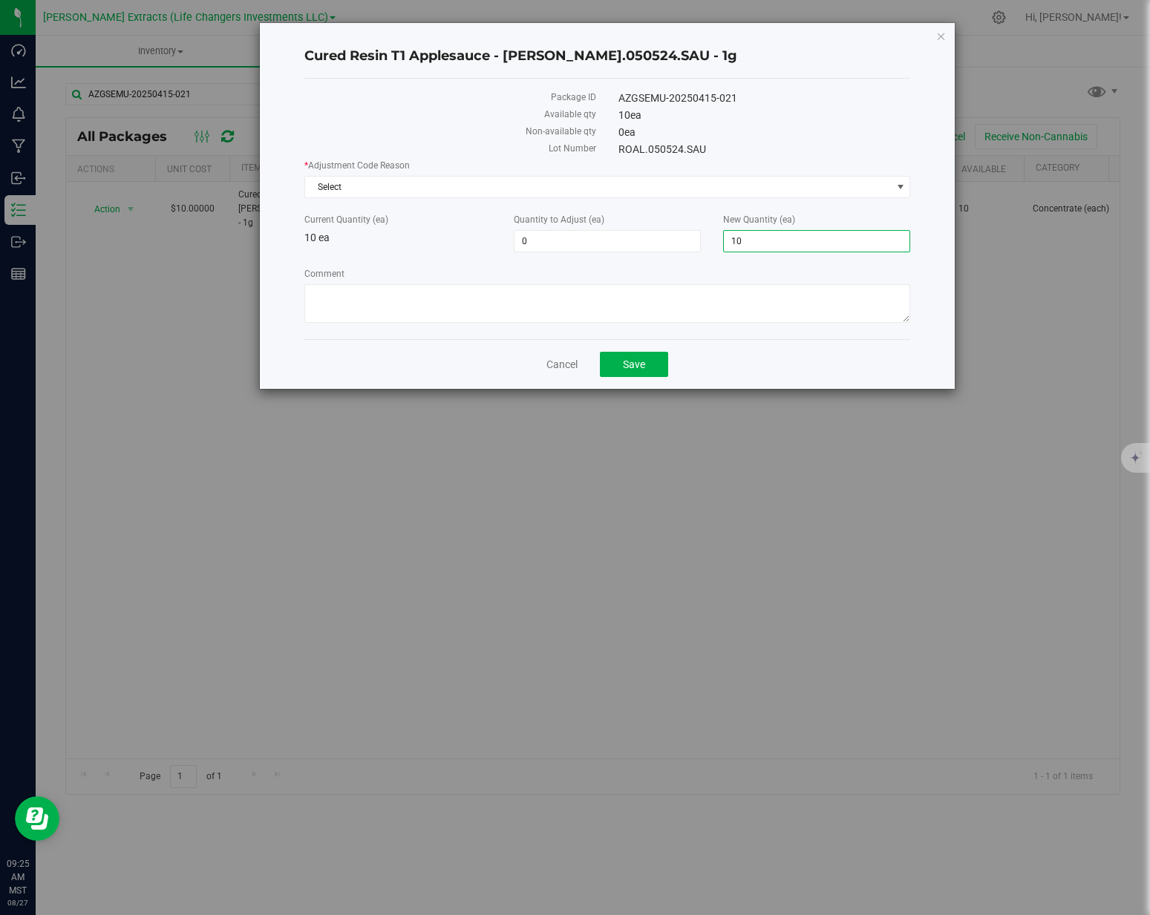
click at [802, 248] on span "10 10" at bounding box center [816, 241] width 187 height 22
click at [802, 248] on input "10" at bounding box center [817, 241] width 186 height 21
type input "0"
type input "-10"
type input "0"
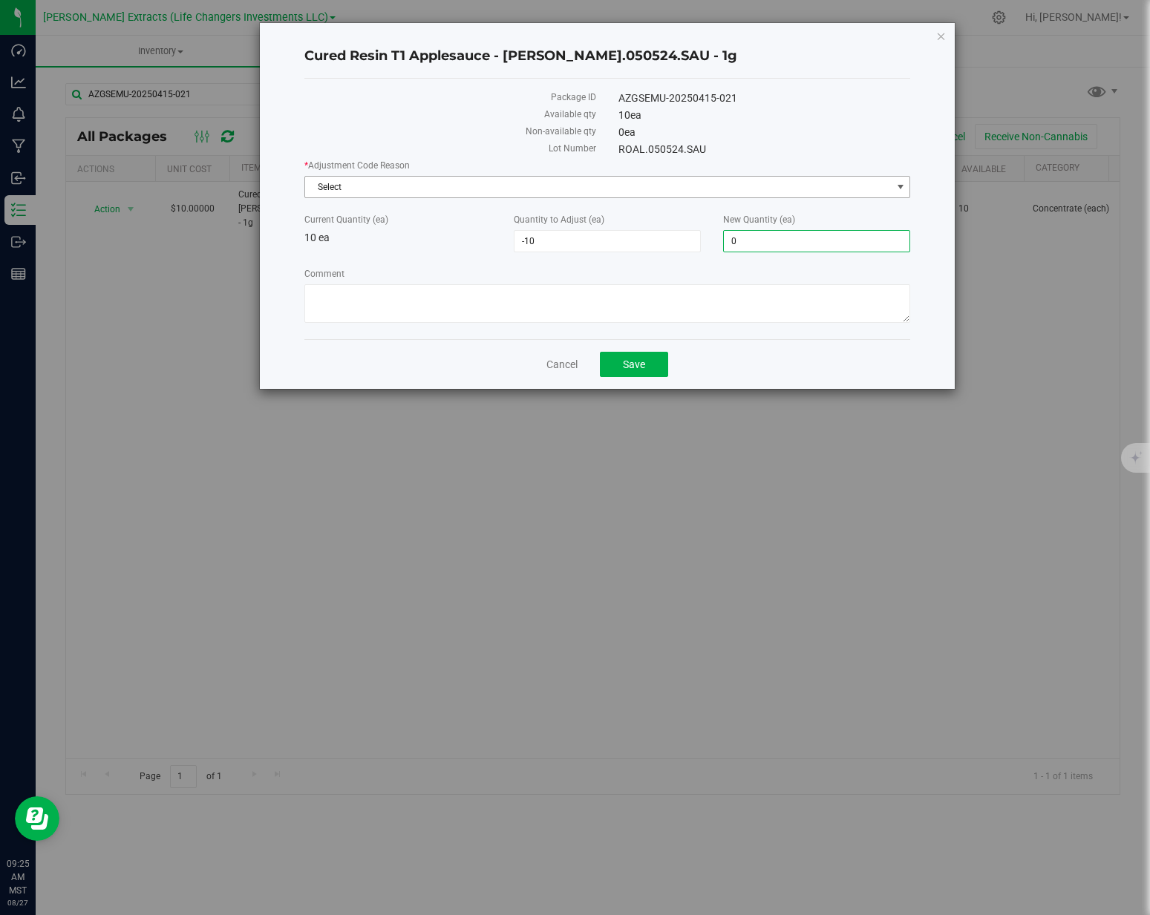
click at [820, 191] on span "Select" at bounding box center [598, 187] width 586 height 21
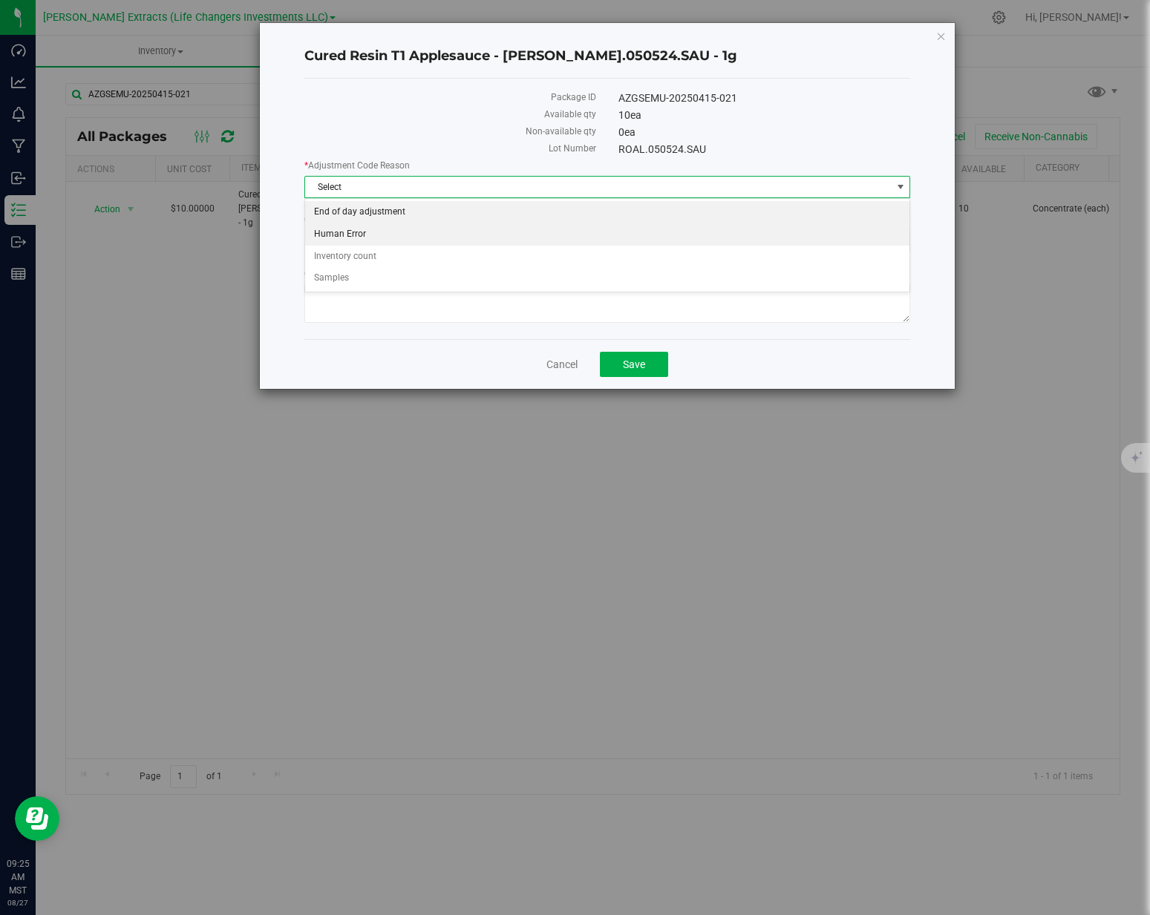
click at [502, 206] on li "End of day adjustment" at bounding box center [607, 212] width 604 height 22
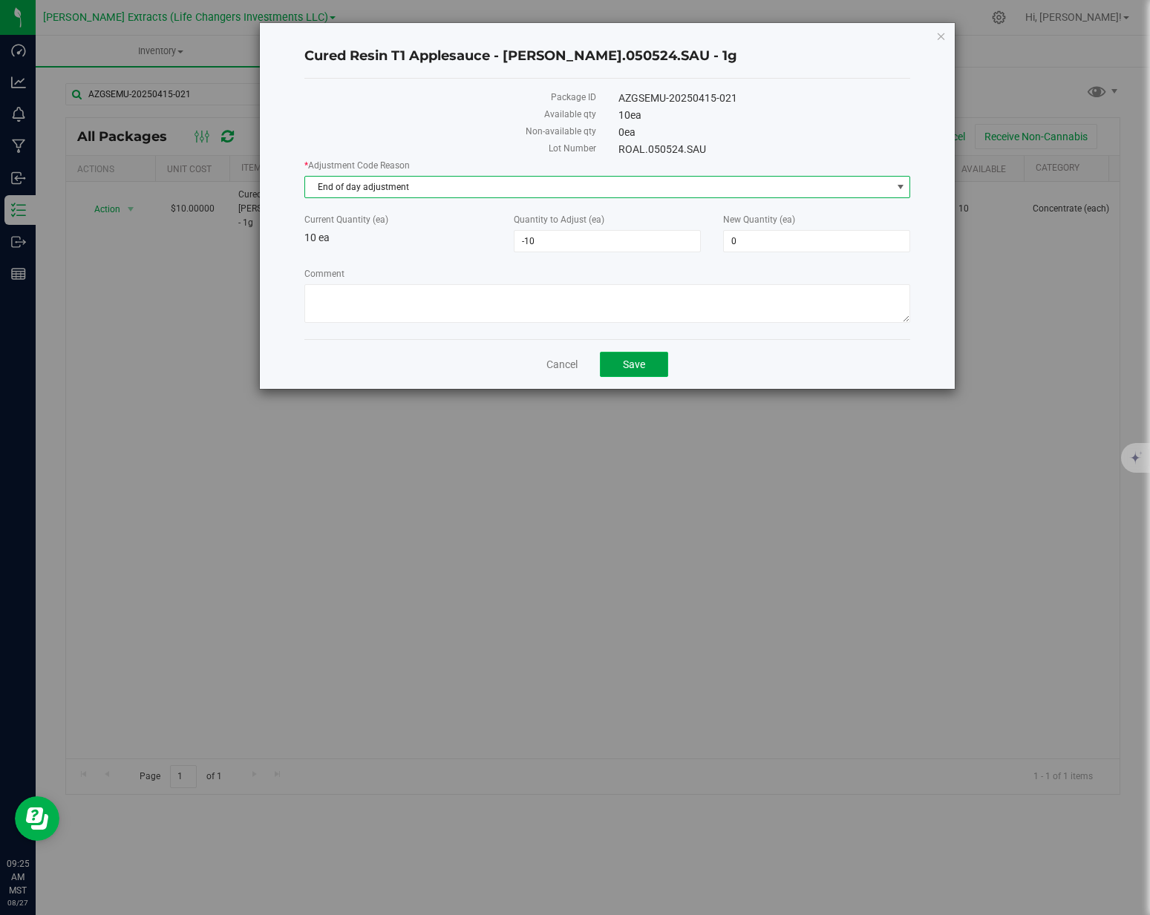
click at [645, 361] on span "Save" at bounding box center [634, 365] width 22 height 12
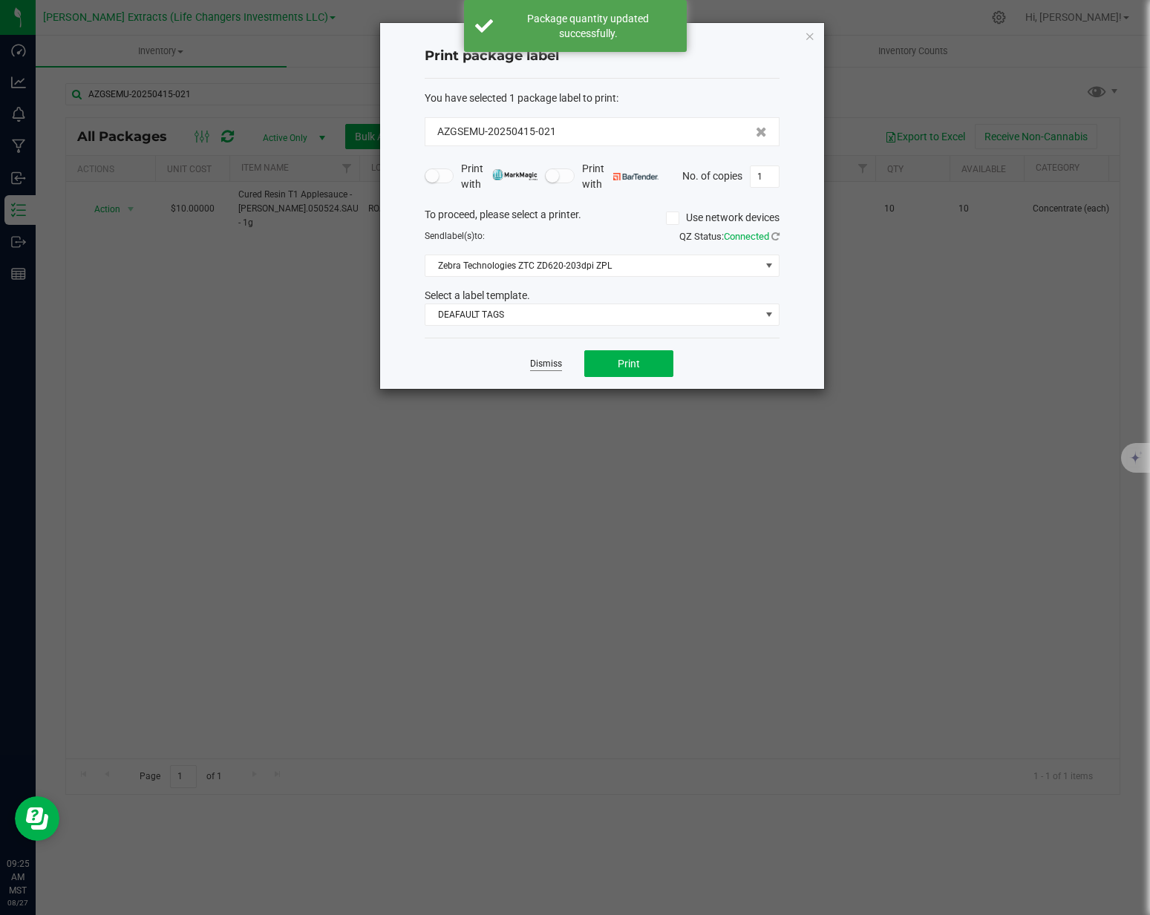
click at [554, 363] on link "Dismiss" at bounding box center [546, 364] width 32 height 13
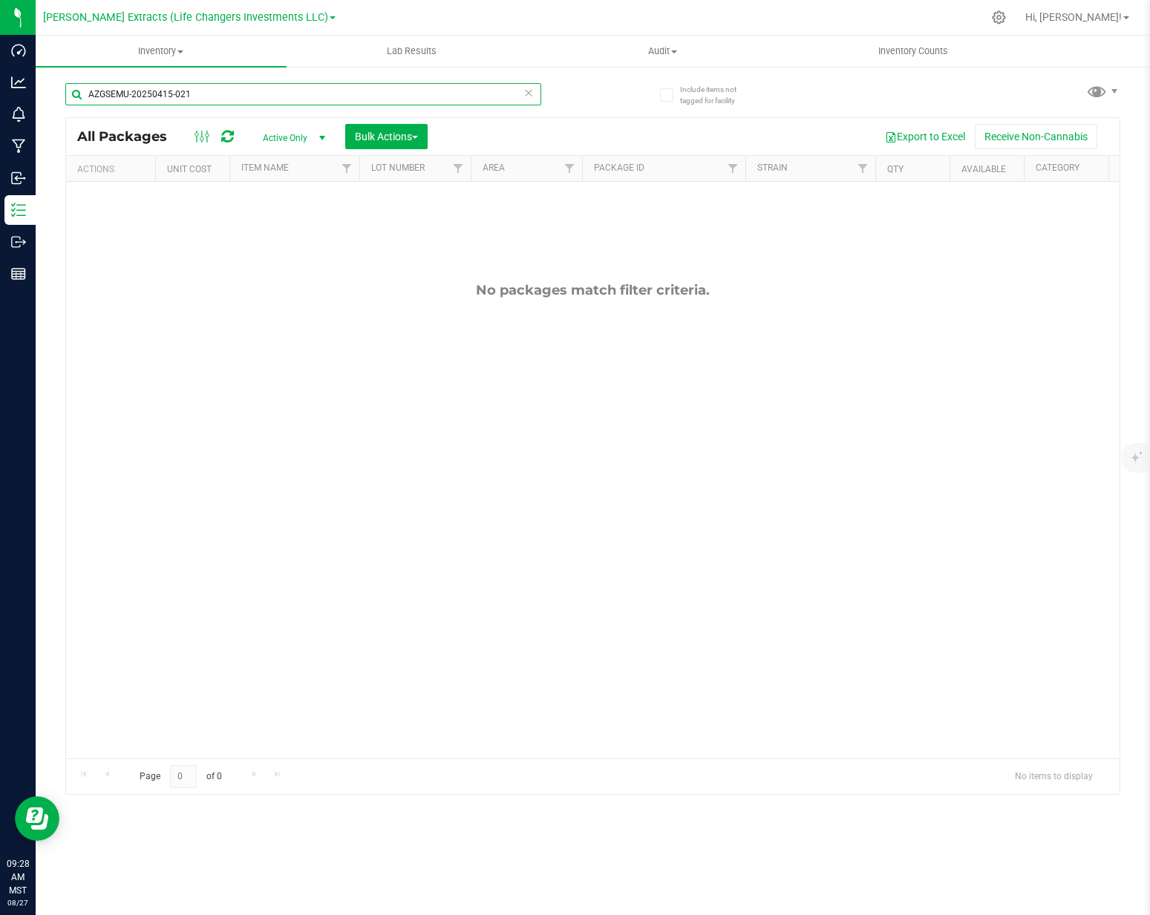
click at [220, 99] on input "AZGSEMU-20250415-021" at bounding box center [303, 94] width 476 height 22
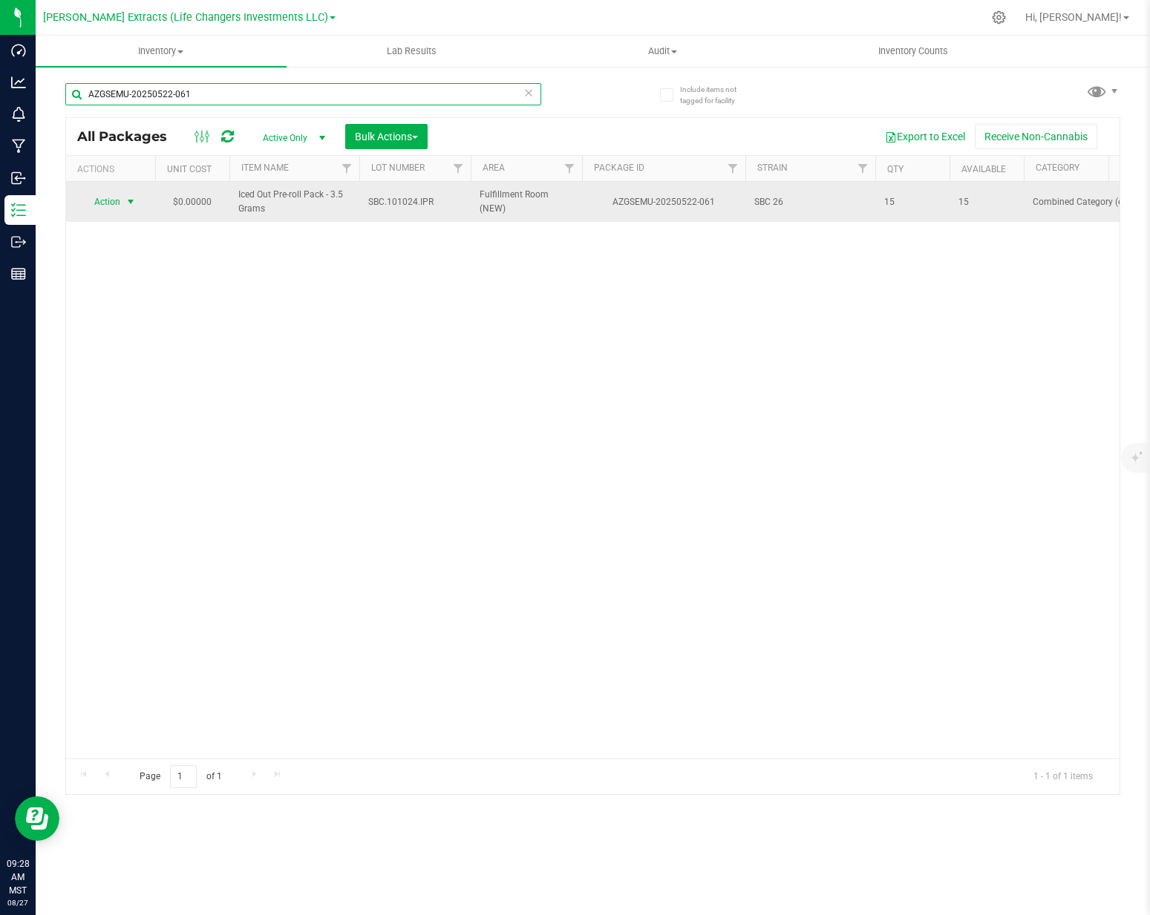
type input "AZGSEMU-20250522-061"
click at [104, 204] on span "Action" at bounding box center [101, 202] width 40 height 21
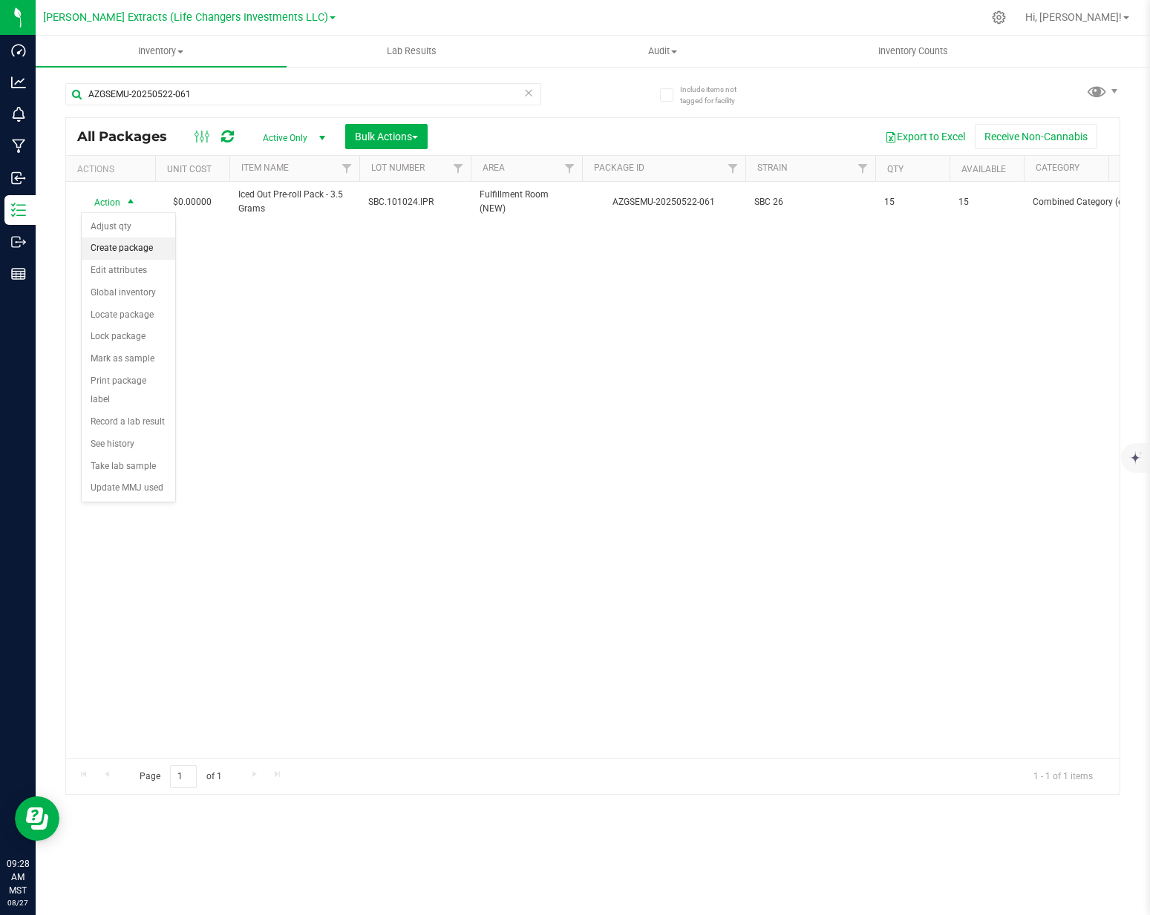
click at [96, 238] on li "Create package" at bounding box center [129, 249] width 94 height 22
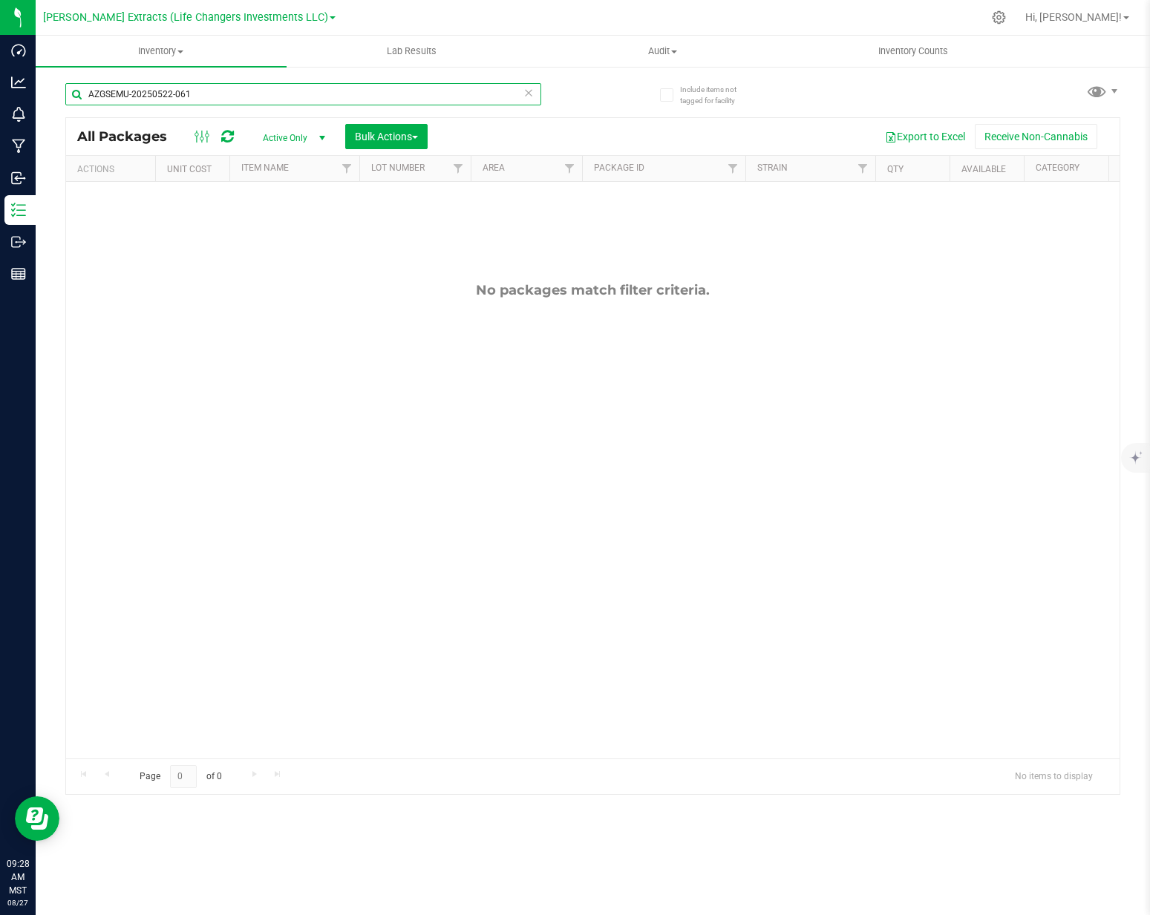
click at [210, 99] on input "AZGSEMU-20250522-061" at bounding box center [303, 94] width 476 height 22
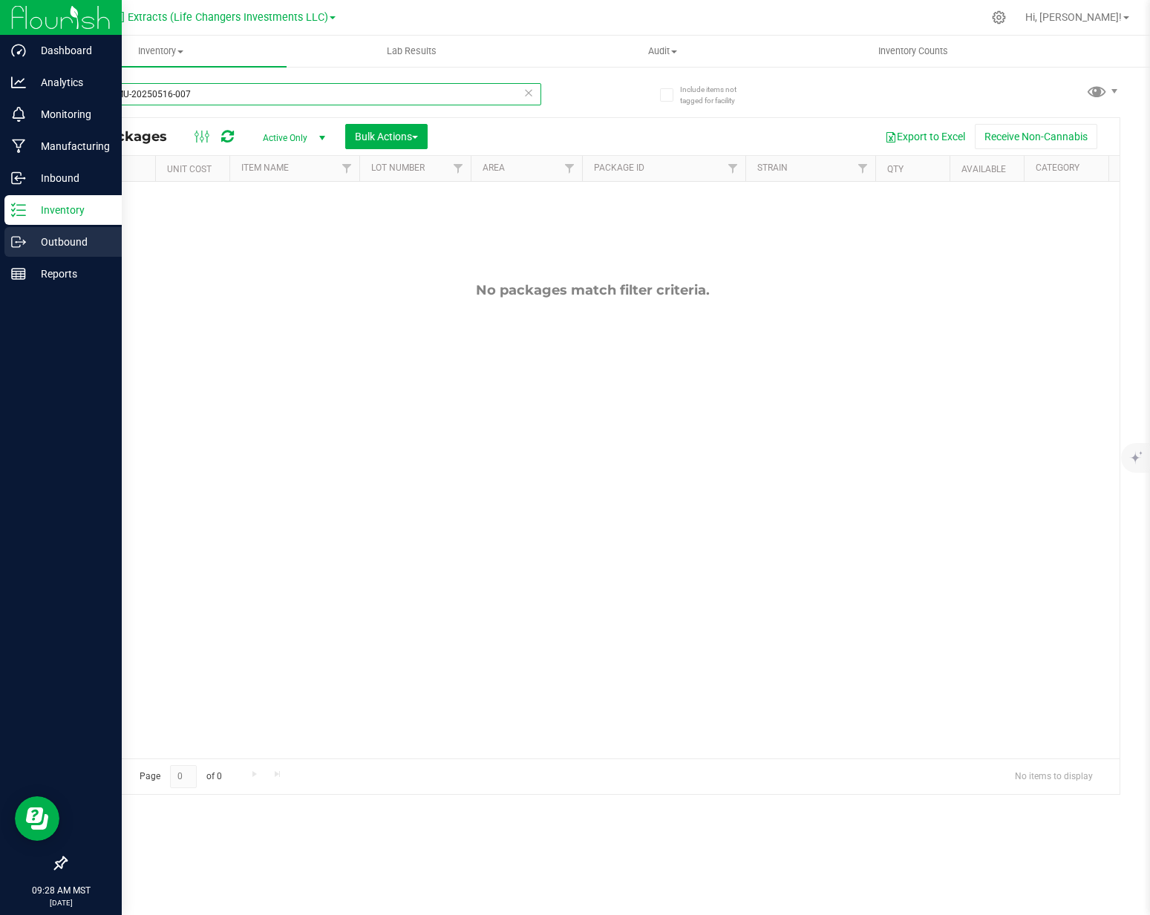
type input "AZGSEMU-20250516-007"
click at [13, 241] on icon at bounding box center [18, 242] width 15 height 15
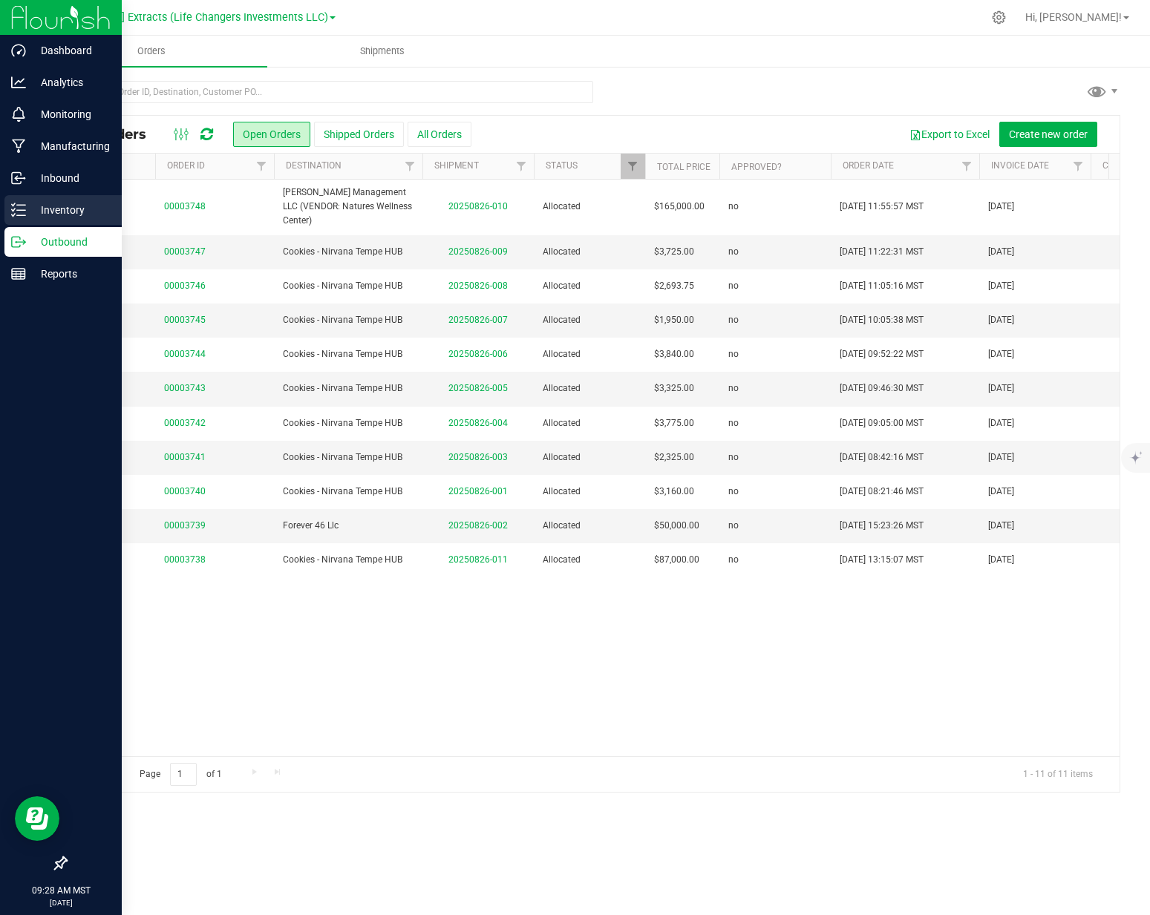
click at [43, 209] on p "Inventory" at bounding box center [70, 210] width 89 height 18
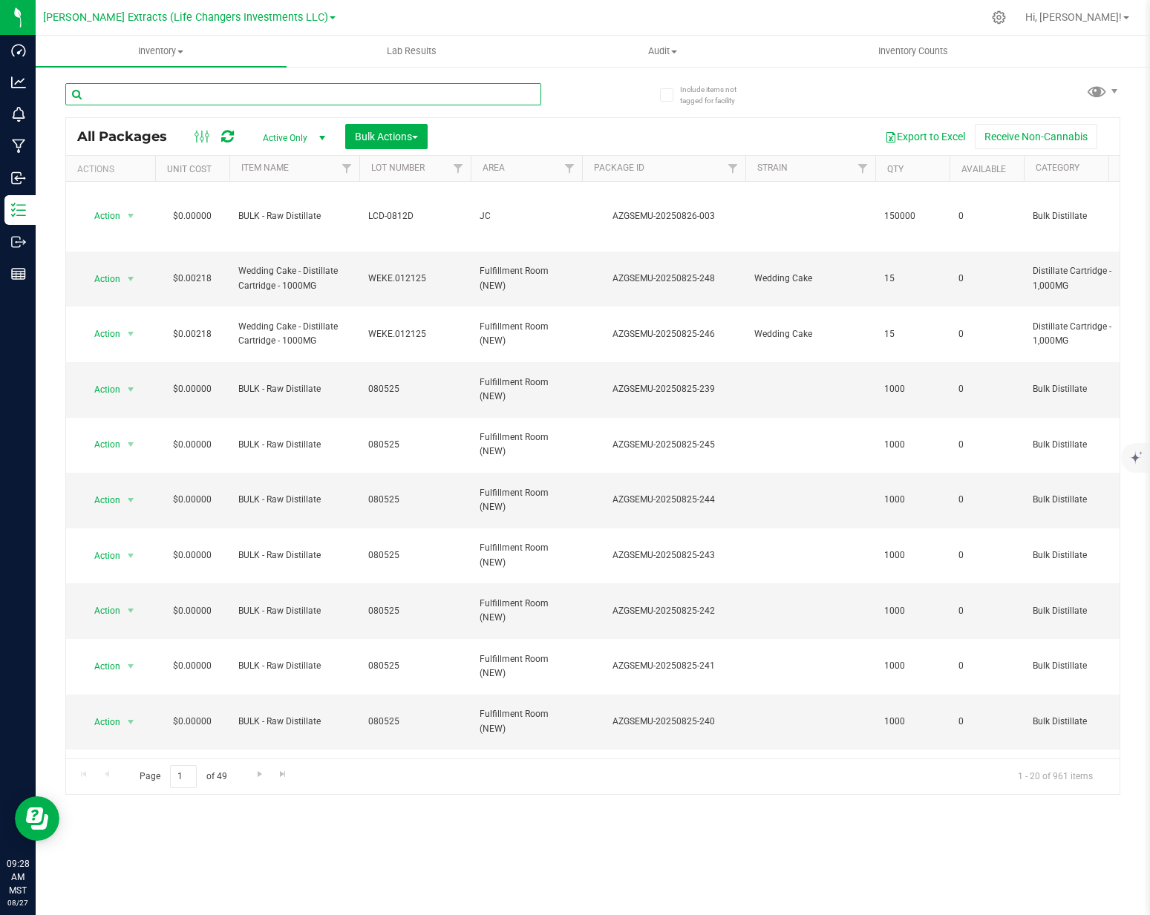
click at [169, 102] on input "text" at bounding box center [303, 94] width 476 height 22
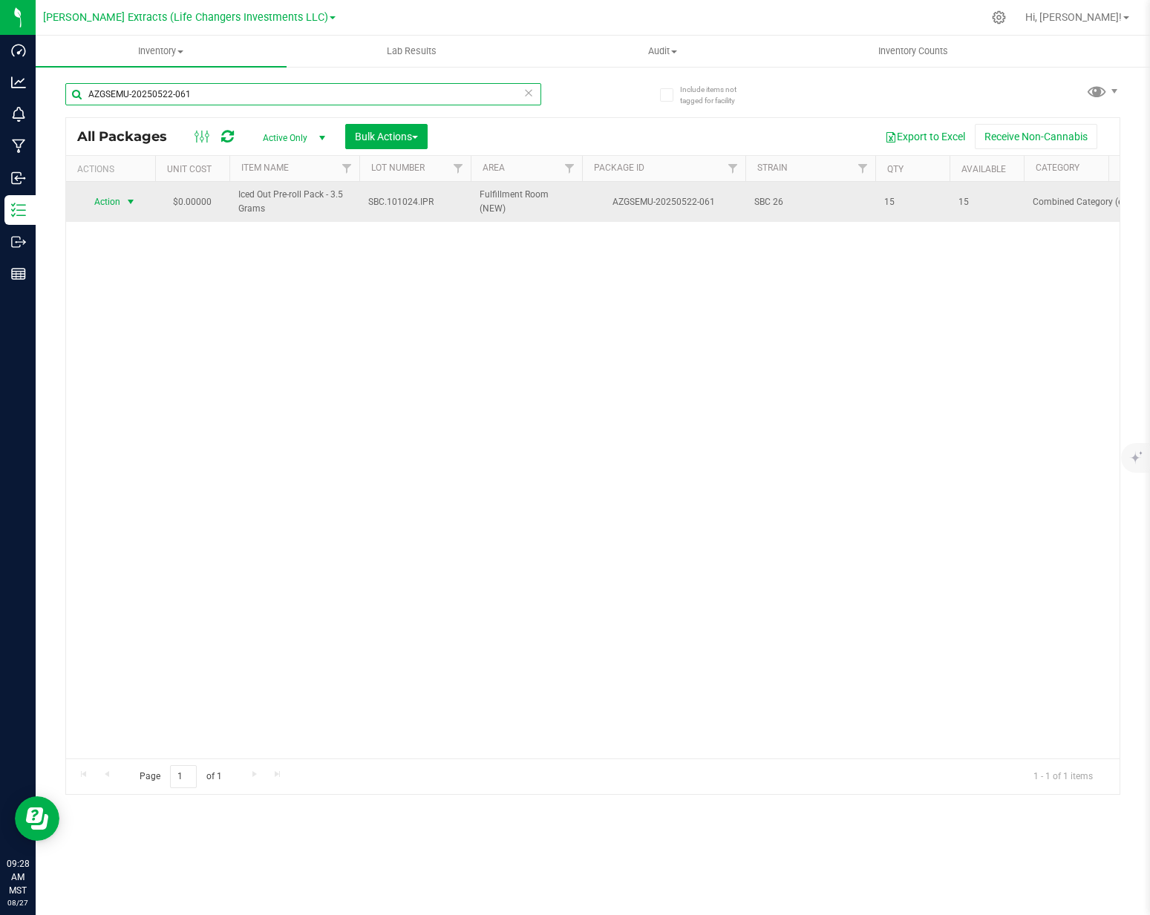
type input "AZGSEMU-20250522-061"
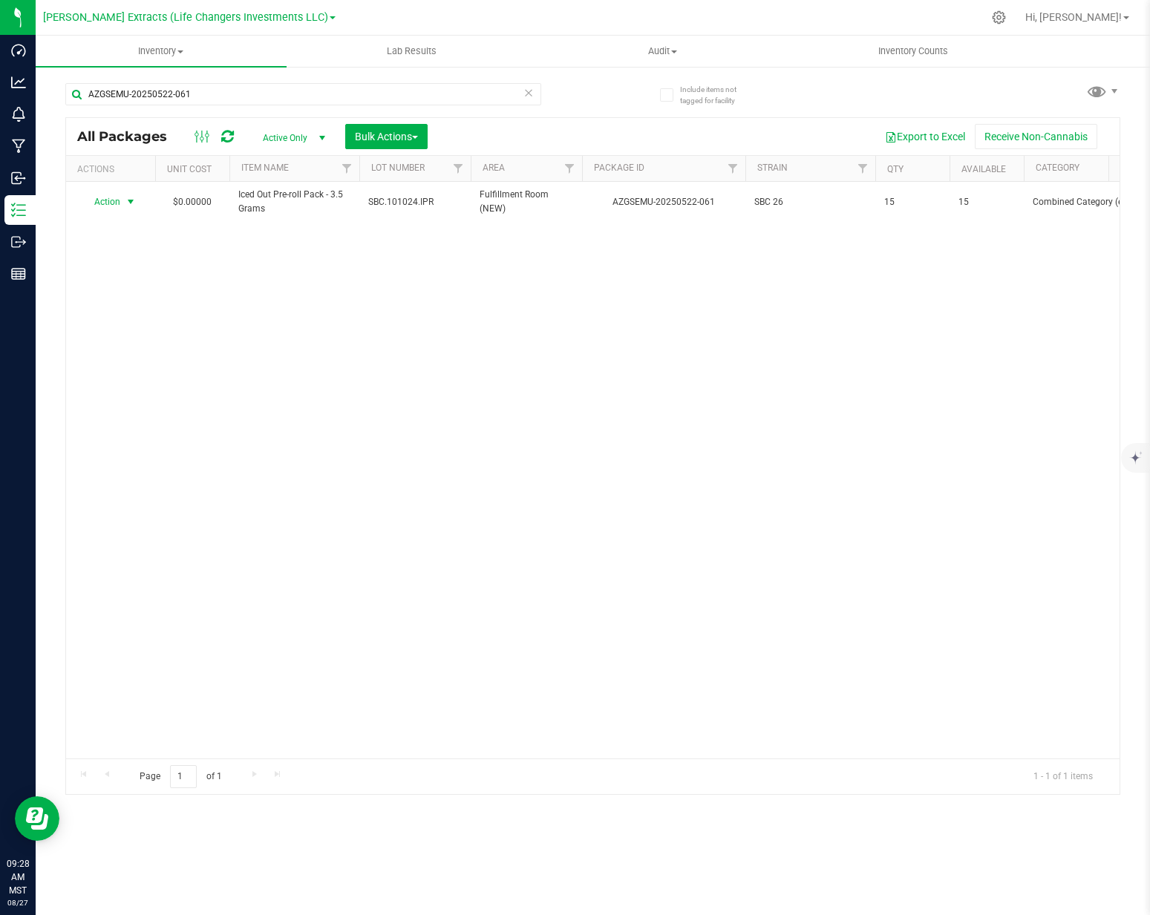
drag, startPoint x: 92, startPoint y: 202, endPoint x: 125, endPoint y: 214, distance: 35.5
click at [92, 202] on span "Action" at bounding box center [101, 202] width 40 height 21
click at [127, 231] on li "Adjust qty" at bounding box center [129, 227] width 94 height 22
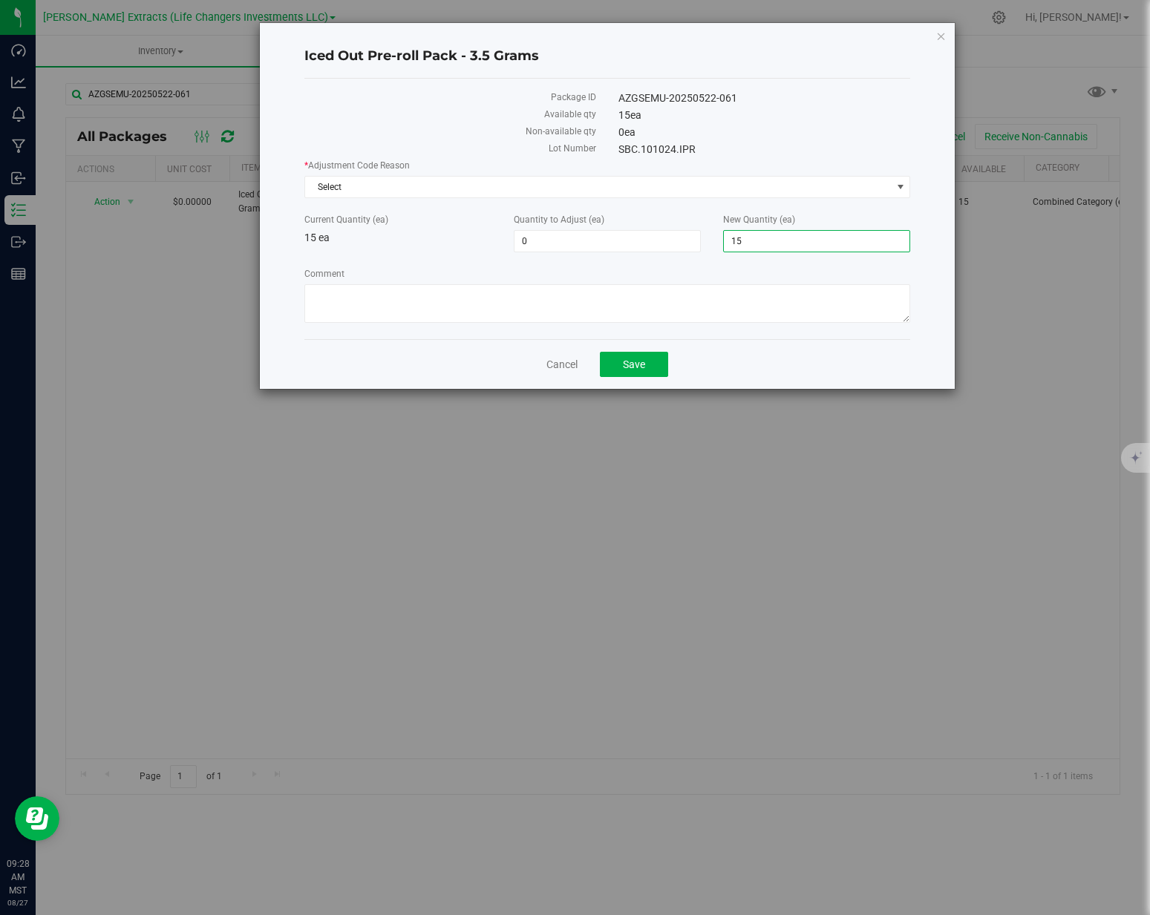
click at [756, 232] on span "15 15" at bounding box center [816, 241] width 187 height 22
click at [756, 232] on input "15" at bounding box center [817, 241] width 186 height 21
type input "14"
type input "-1"
type input "14"
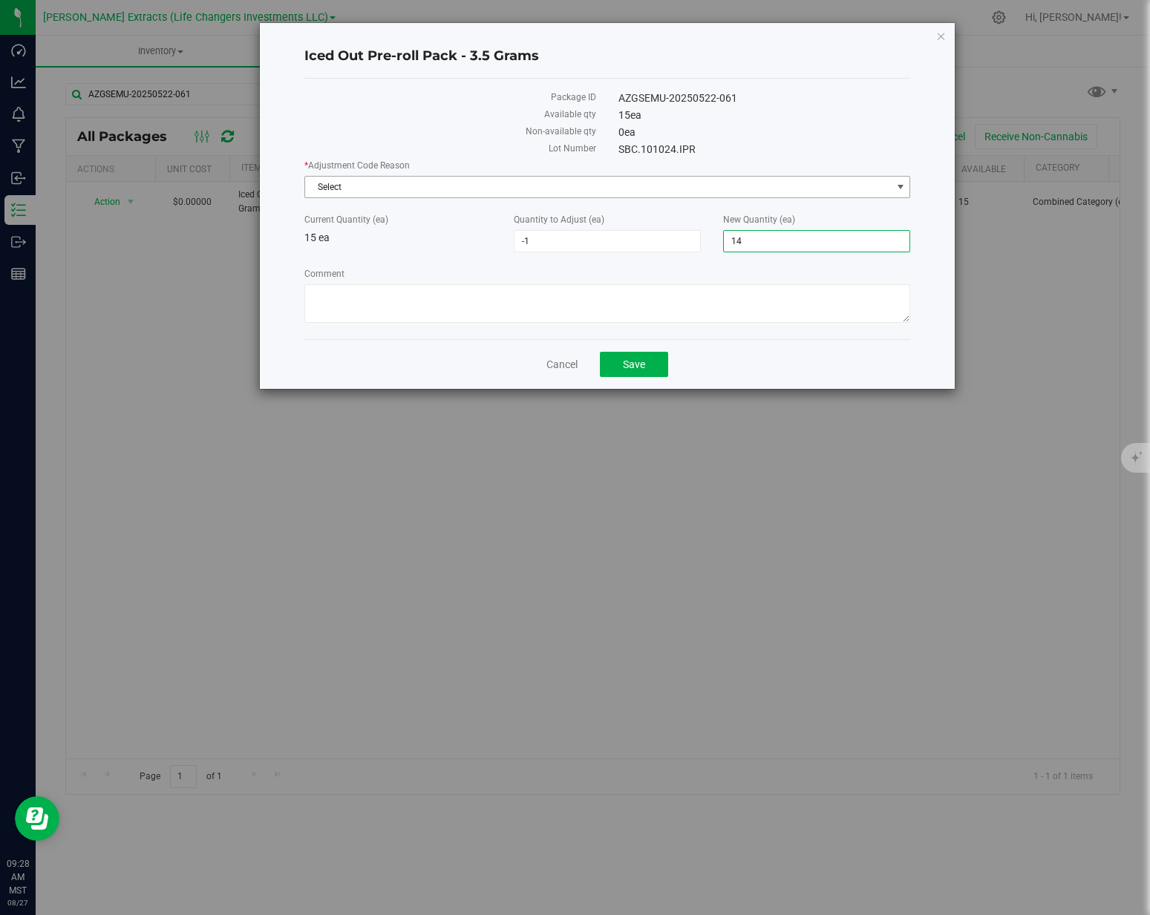
click at [581, 178] on span "Select" at bounding box center [598, 187] width 586 height 21
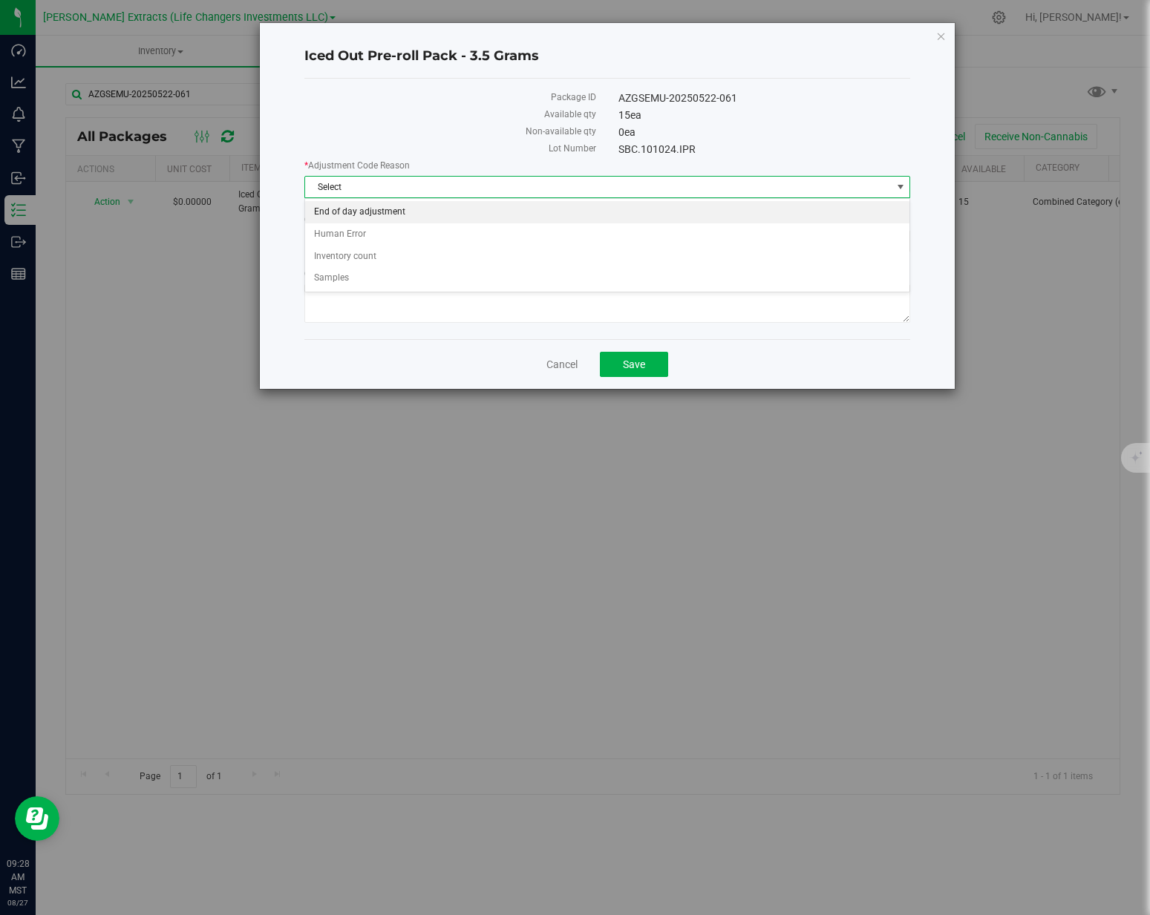
click at [393, 211] on li "End of day adjustment" at bounding box center [607, 212] width 604 height 22
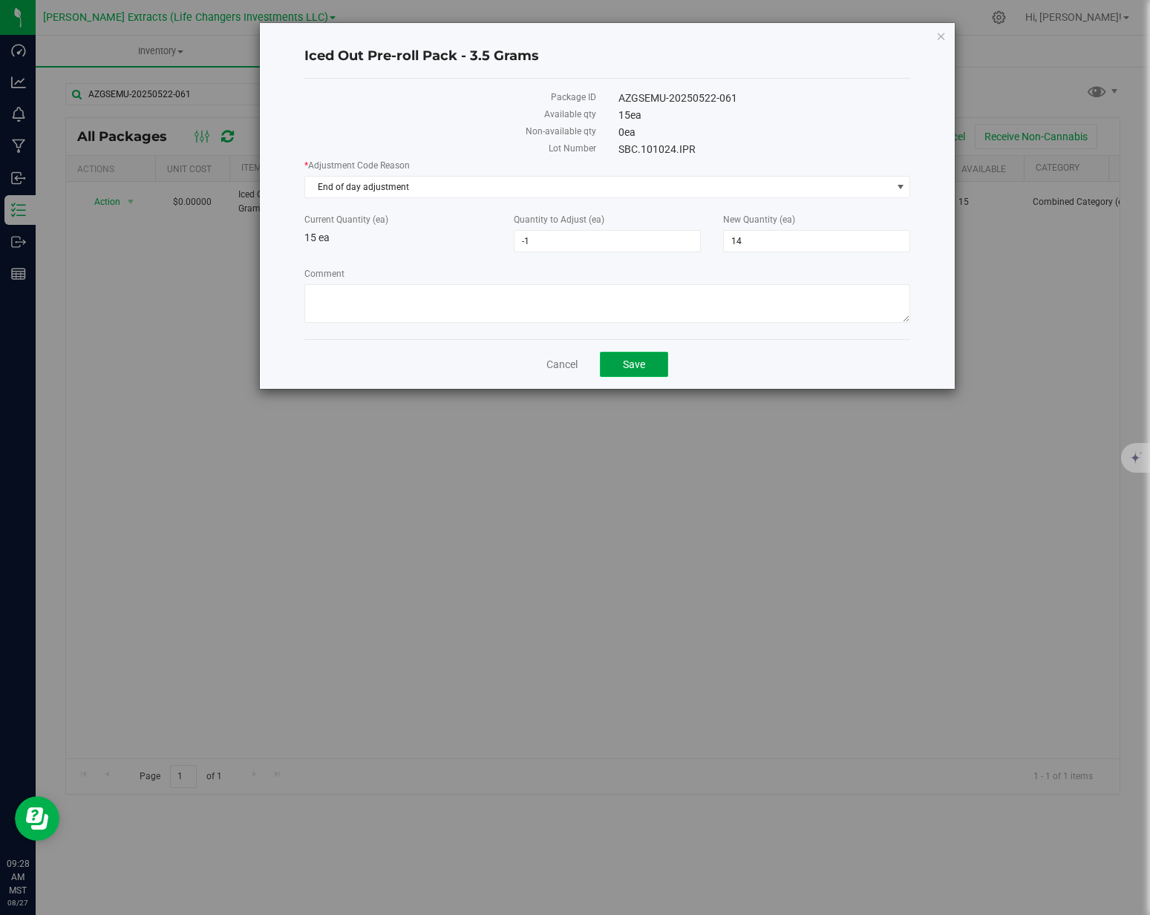
click at [632, 360] on span "Save" at bounding box center [634, 365] width 22 height 12
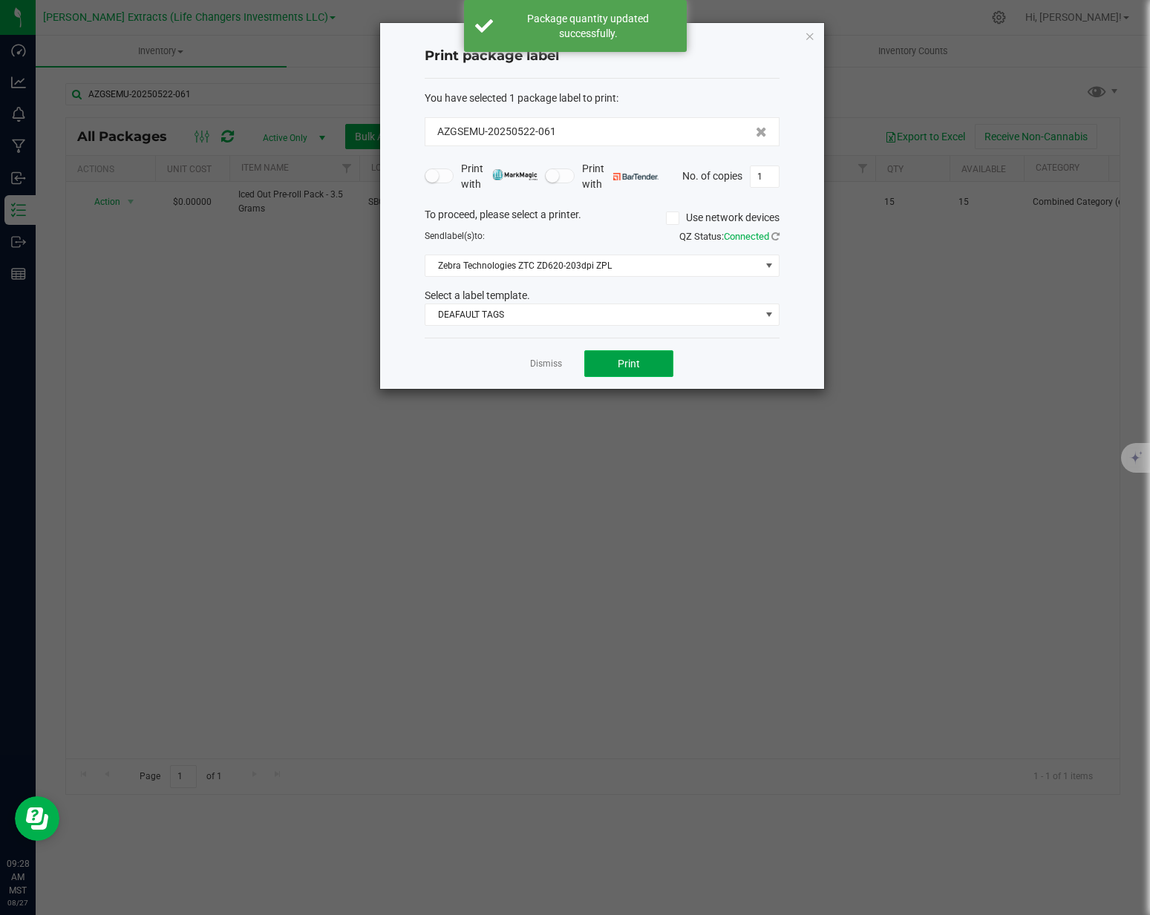
click at [641, 368] on button "Print" at bounding box center [628, 363] width 89 height 27
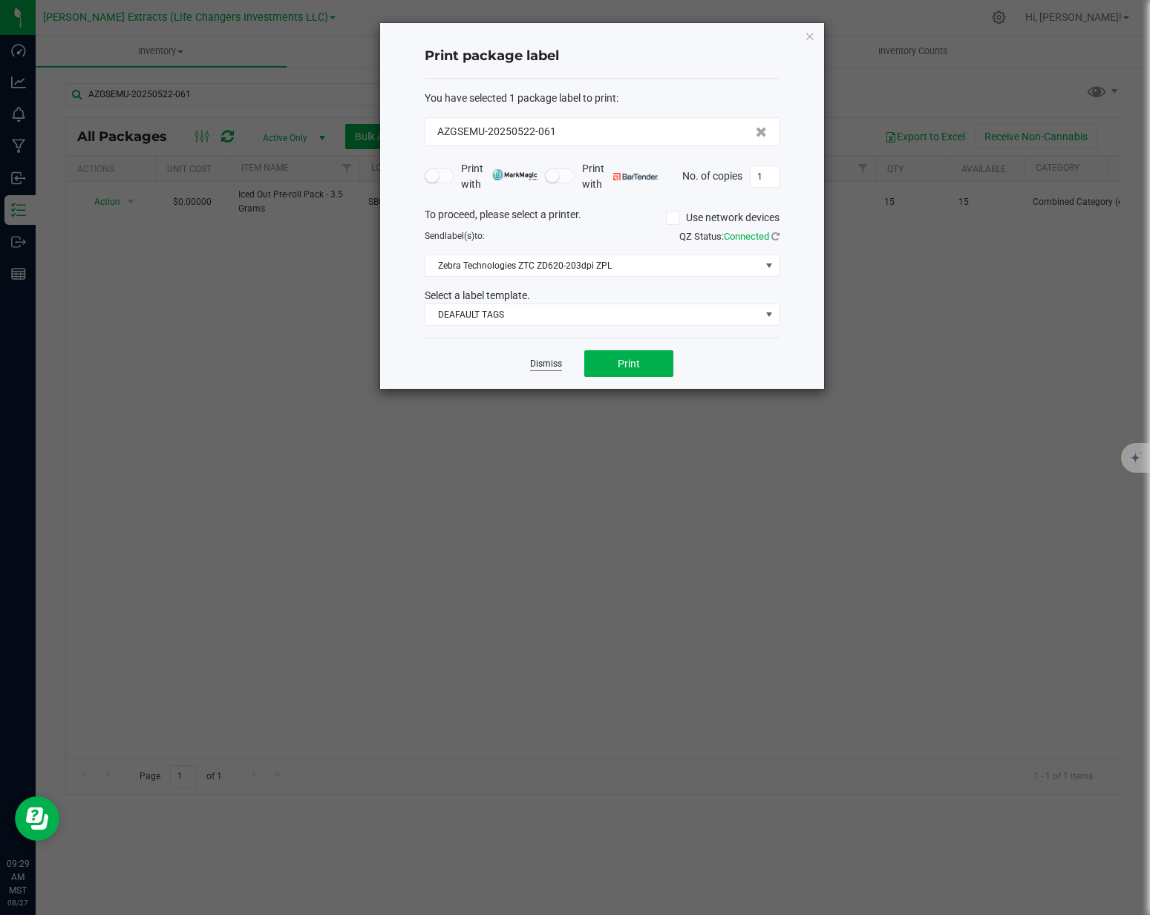
click at [533, 362] on link "Dismiss" at bounding box center [546, 364] width 32 height 13
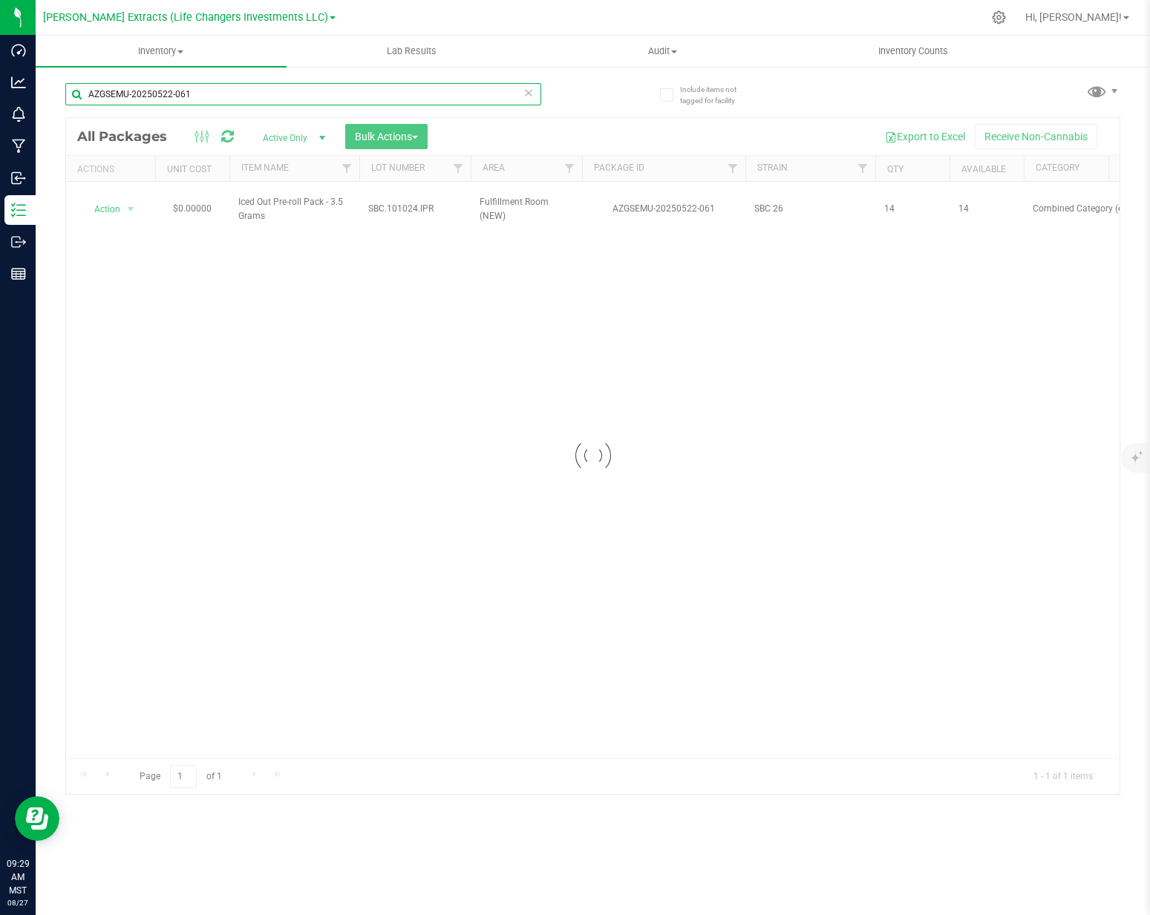
click at [229, 94] on input "AZGSEMU-20250522-061" at bounding box center [303, 94] width 476 height 22
click at [217, 94] on input "AZGSEMU-20250516-007" at bounding box center [303, 94] width 476 height 22
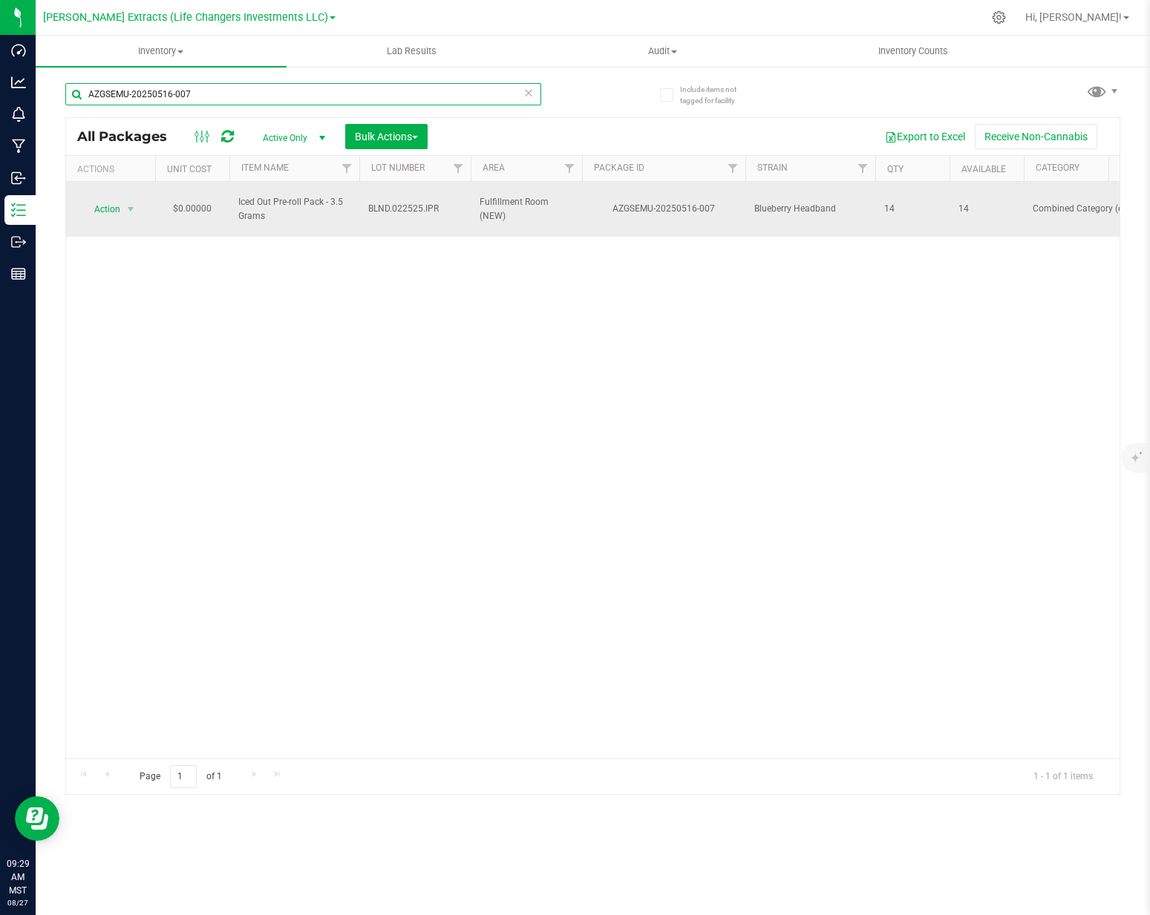
type input "AZGSEMU-20250516-007"
click at [94, 200] on span "Action" at bounding box center [101, 209] width 40 height 21
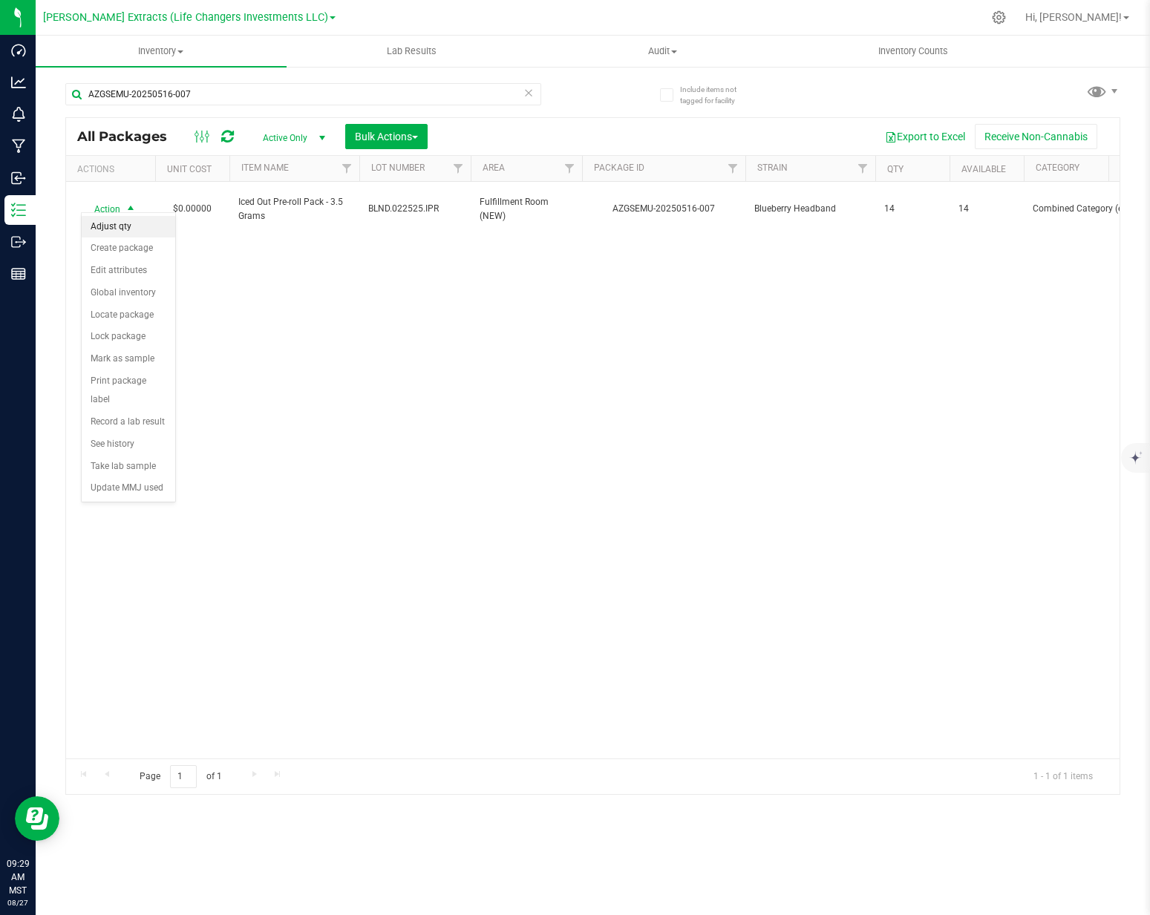
click at [99, 225] on li "Adjust qty" at bounding box center [129, 227] width 94 height 22
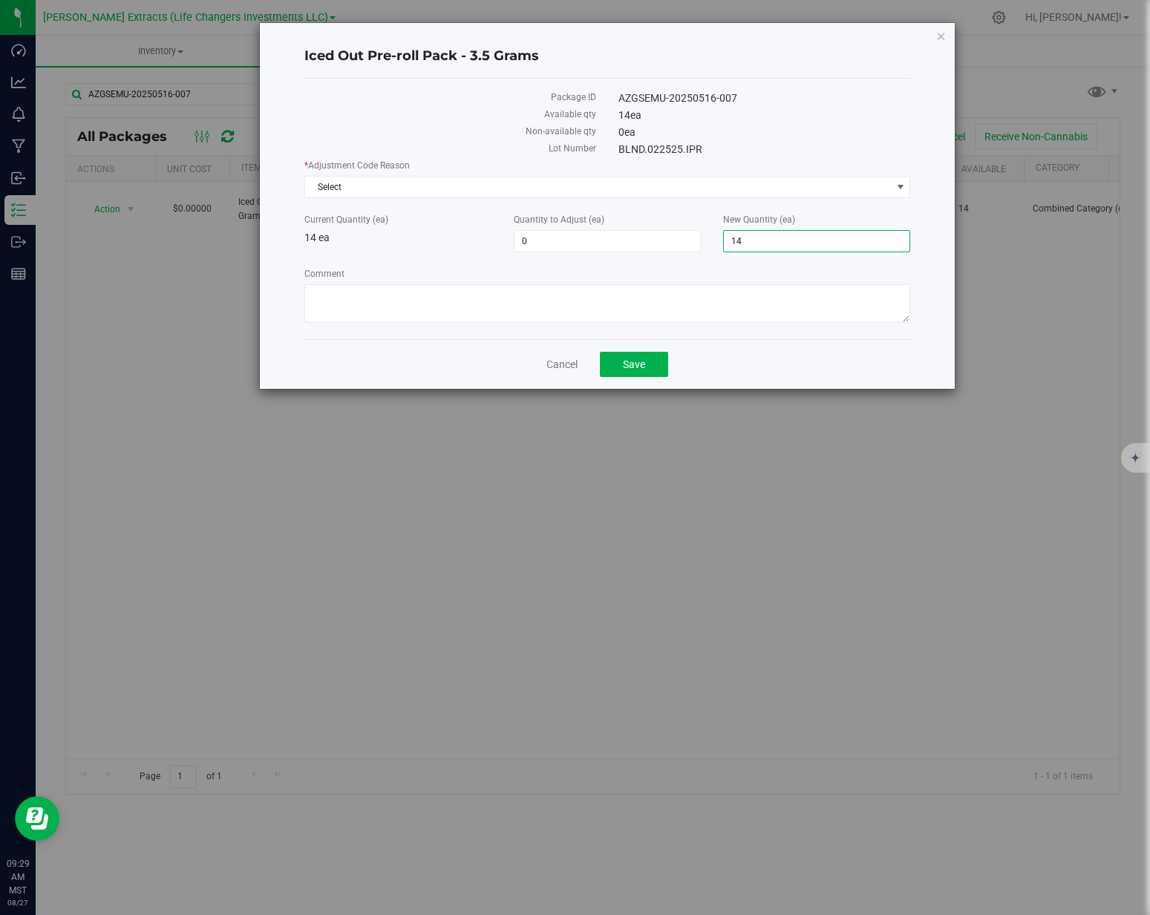
click at [741, 242] on span "14 14" at bounding box center [816, 241] width 187 height 22
click at [739, 242] on input "14" at bounding box center [817, 241] width 186 height 21
type input "13"
type input "-1"
type input "13"
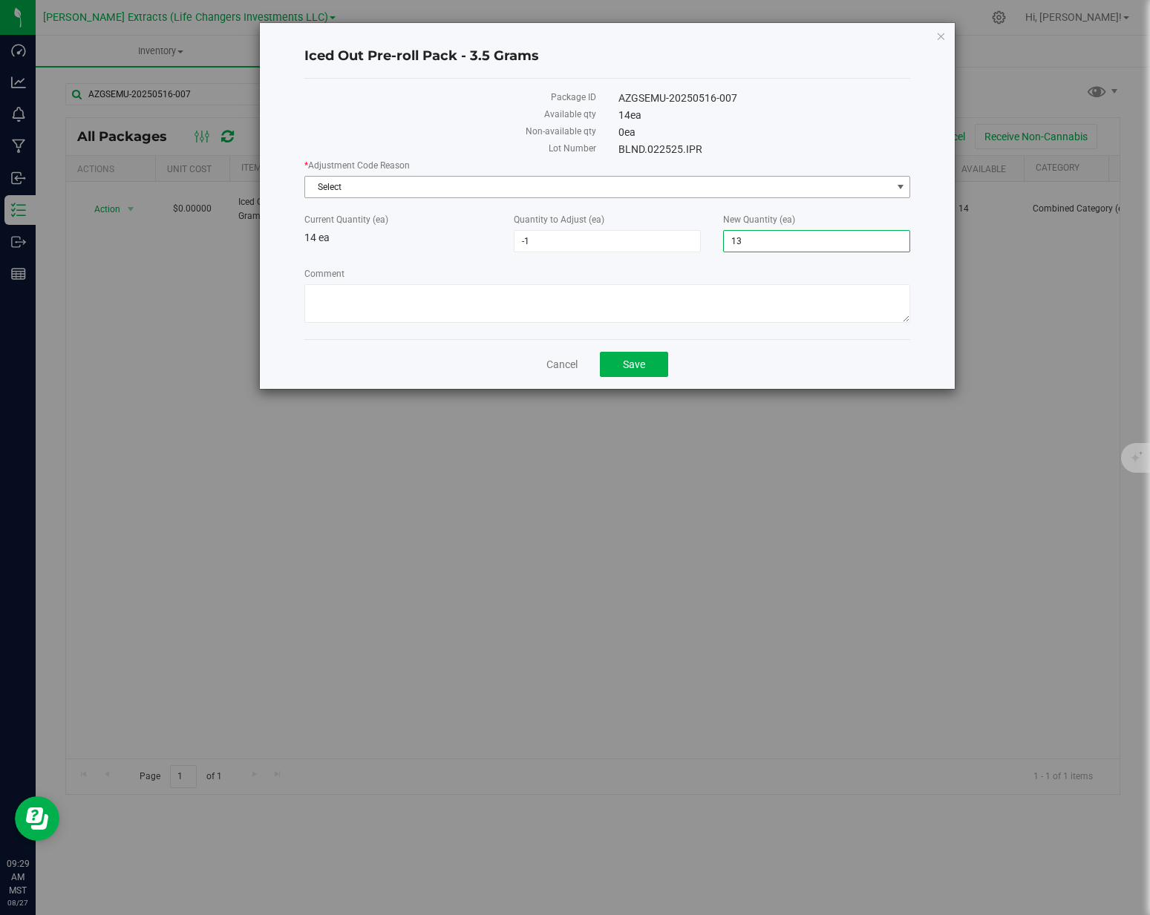
click at [566, 186] on span "Select" at bounding box center [598, 187] width 586 height 21
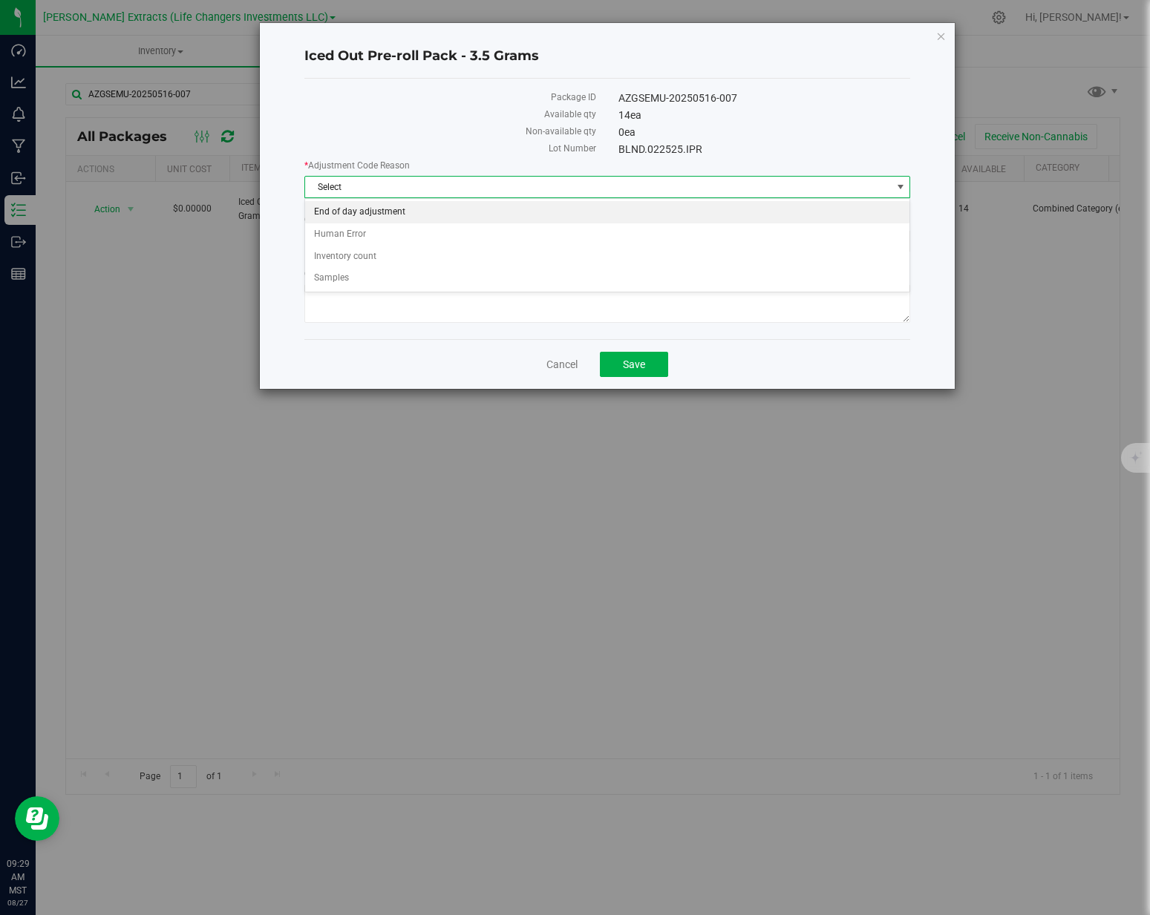
click at [439, 211] on li "End of day adjustment" at bounding box center [607, 212] width 604 height 22
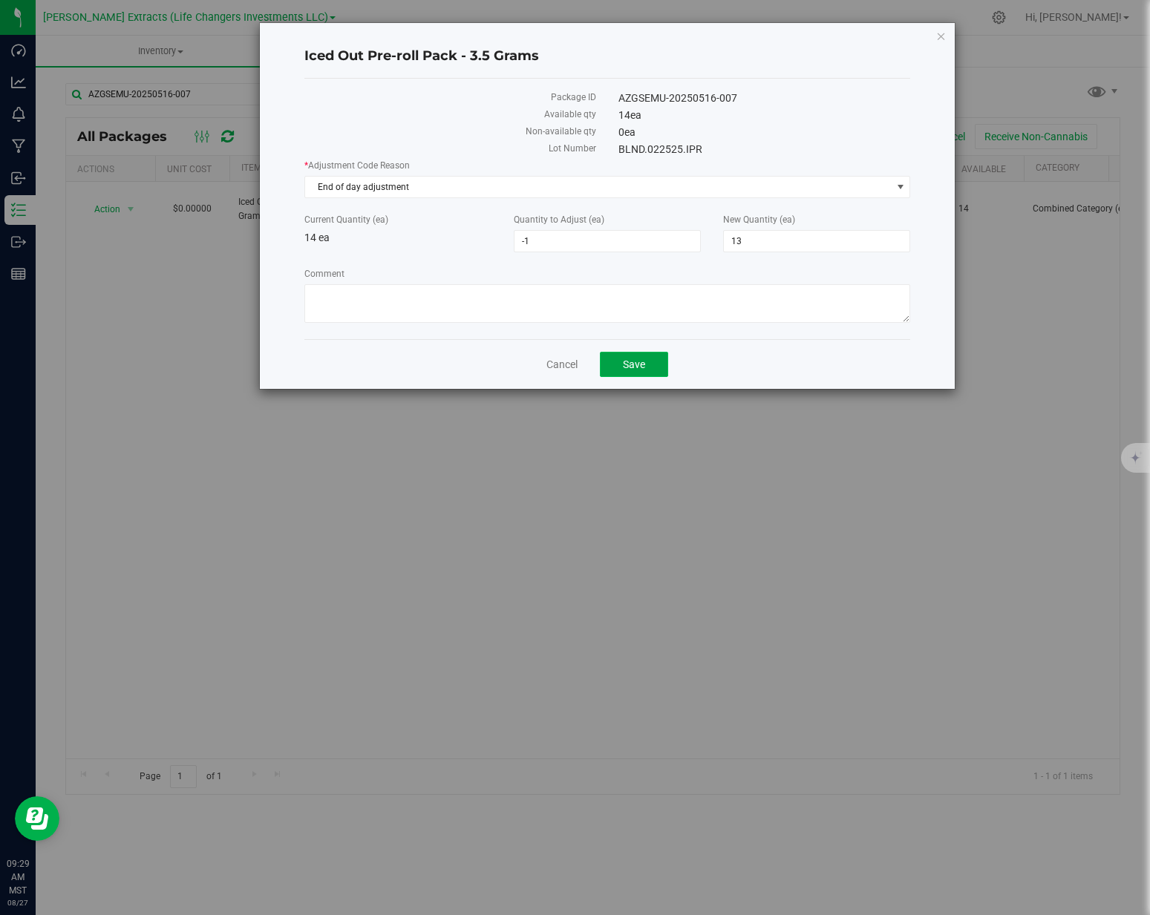
click at [651, 352] on button "Save" at bounding box center [634, 364] width 68 height 25
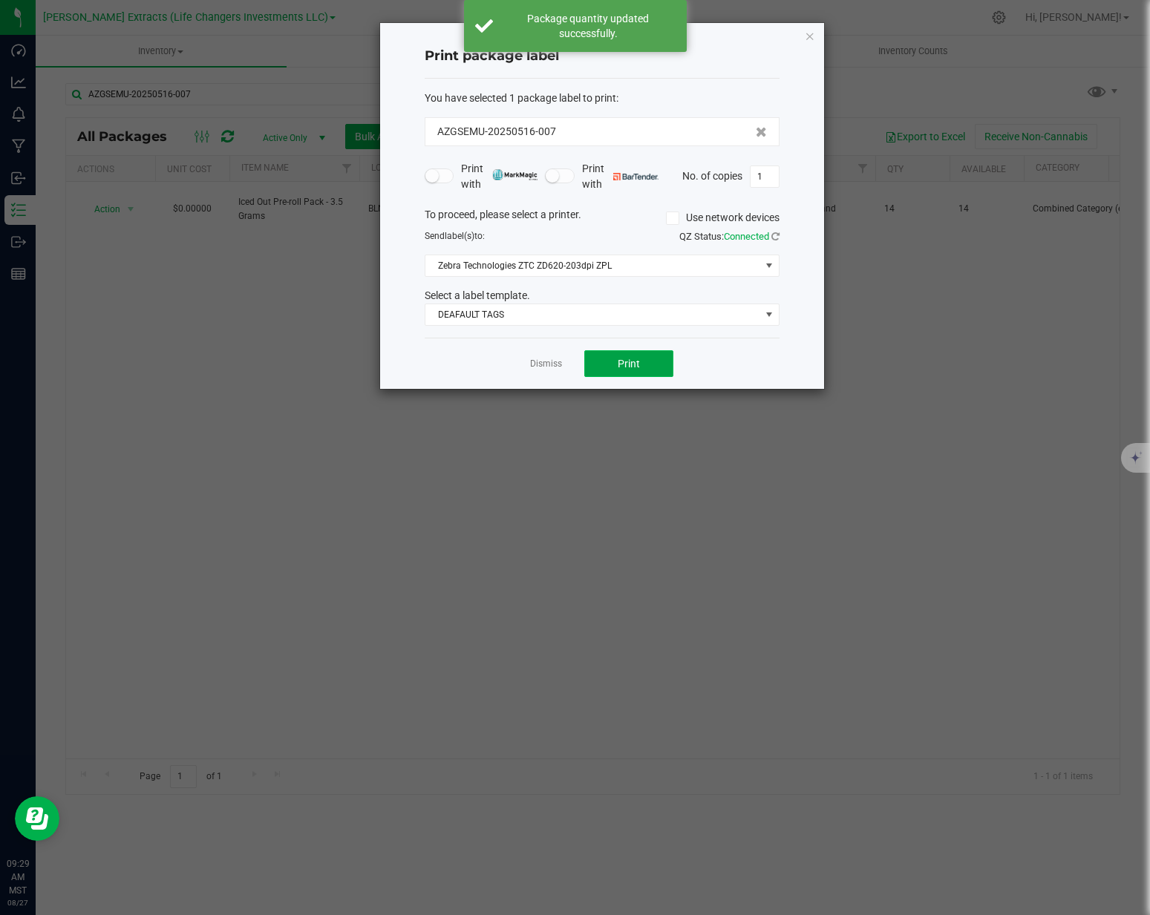
click at [651, 362] on button "Print" at bounding box center [628, 363] width 89 height 27
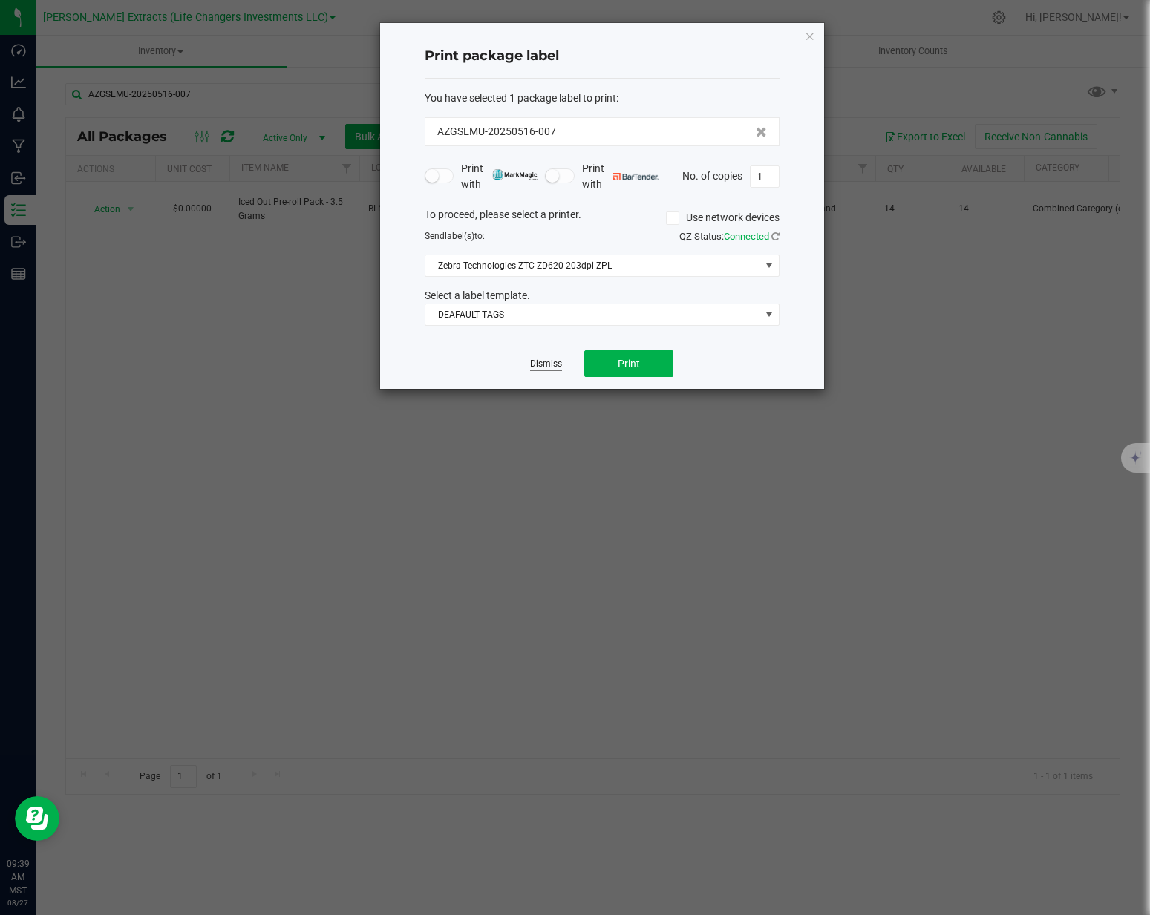
click at [549, 367] on link "Dismiss" at bounding box center [546, 364] width 32 height 13
